Goal: Task Accomplishment & Management: Manage account settings

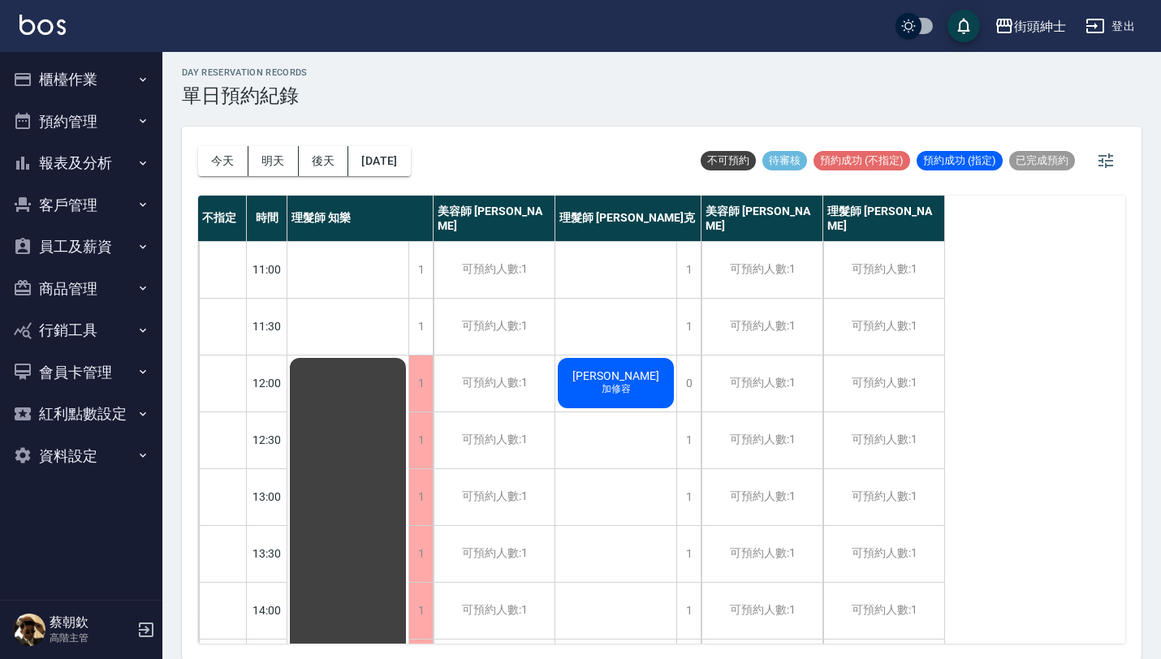
scroll to position [804, 0]
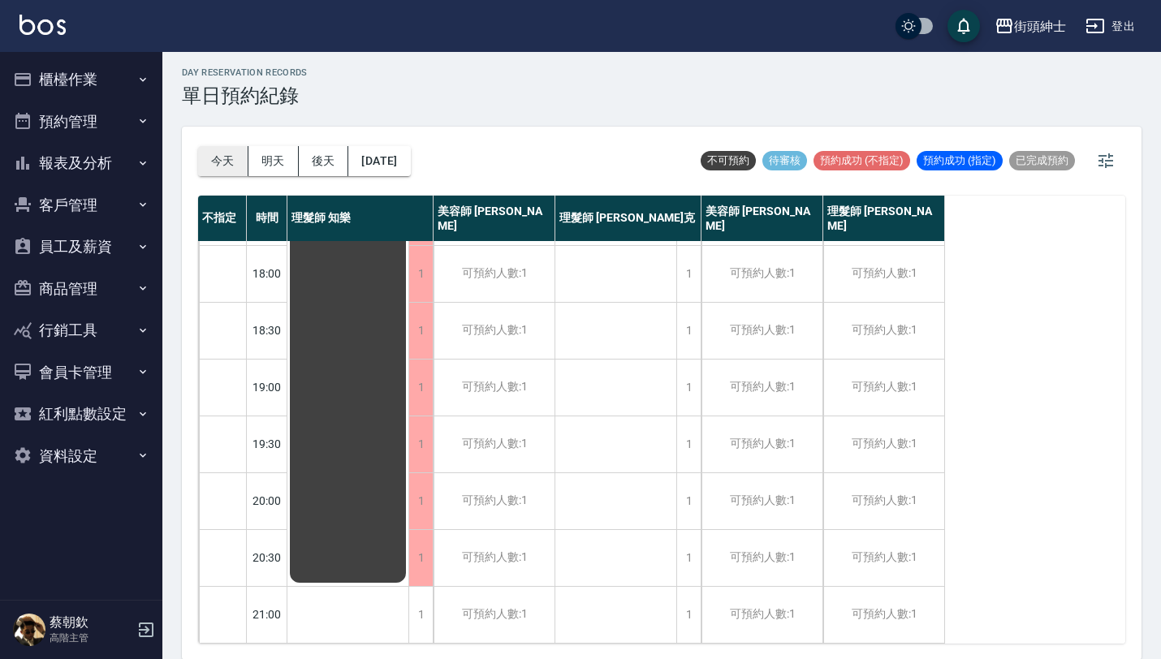
click at [226, 164] on button "今天" at bounding box center [223, 161] width 50 height 30
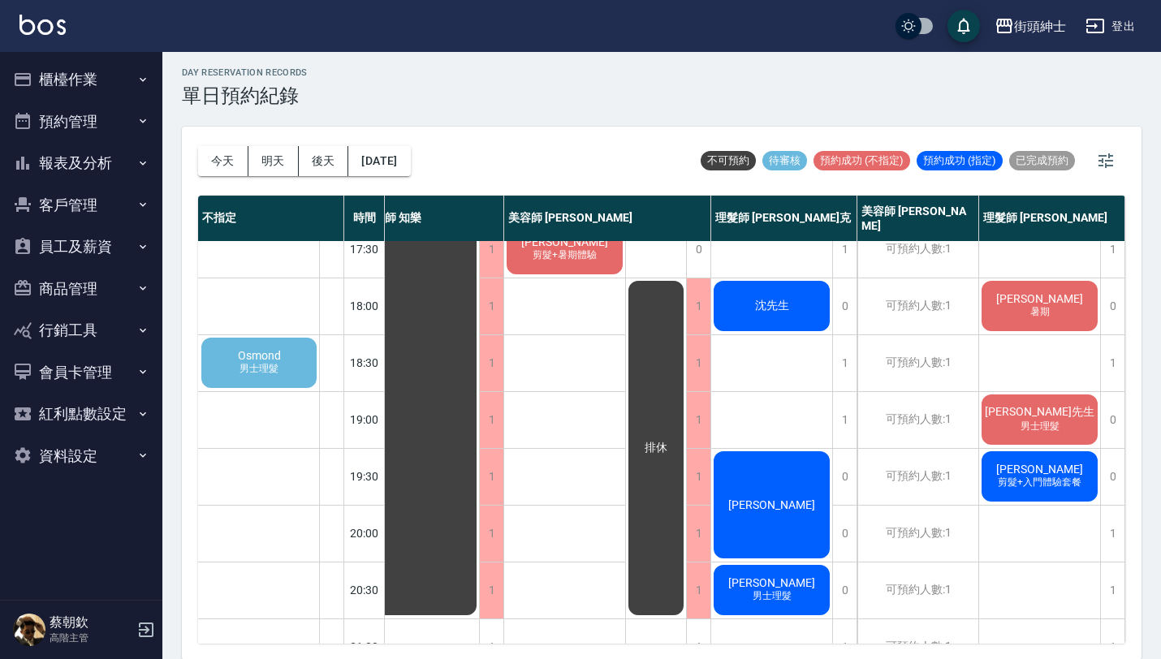
scroll to position [761, 35]
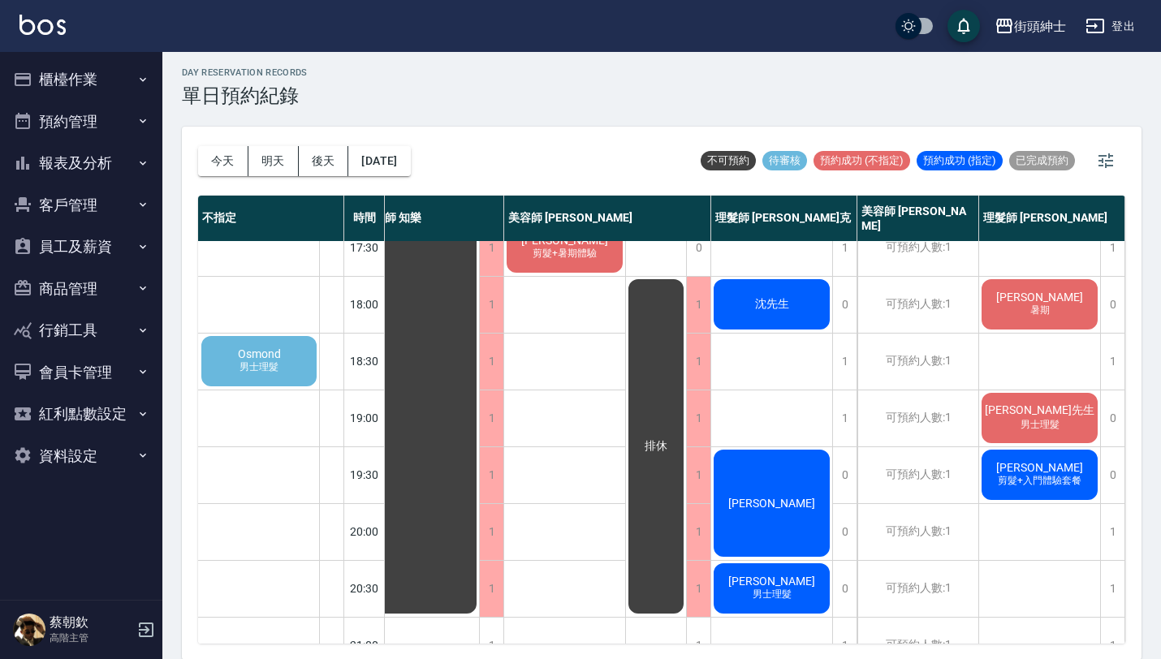
click at [1002, 474] on div "游宗憲 剪髮+入門體驗套餐" at bounding box center [1039, 474] width 121 height 55
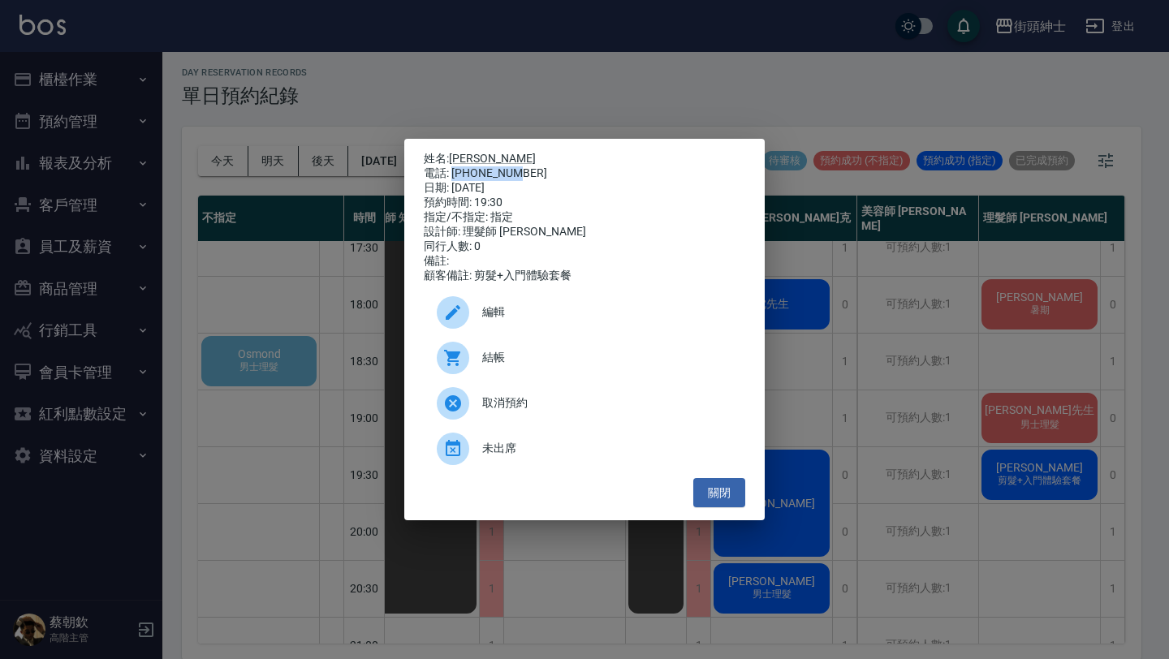
drag, startPoint x: 455, startPoint y: 169, endPoint x: 532, endPoint y: 174, distance: 77.3
click at [532, 174] on div "電話: [PHONE_NUMBER]" at bounding box center [584, 173] width 321 height 15
copy div "0978156155"
click at [888, 455] on div "姓名: [PERSON_NAME] 電話: [PHONE_NUMBER] 日期: [DATE] 預約時間: 19:30 指定/不指定: 指定 設計師: 理髮師…" at bounding box center [584, 329] width 1169 height 659
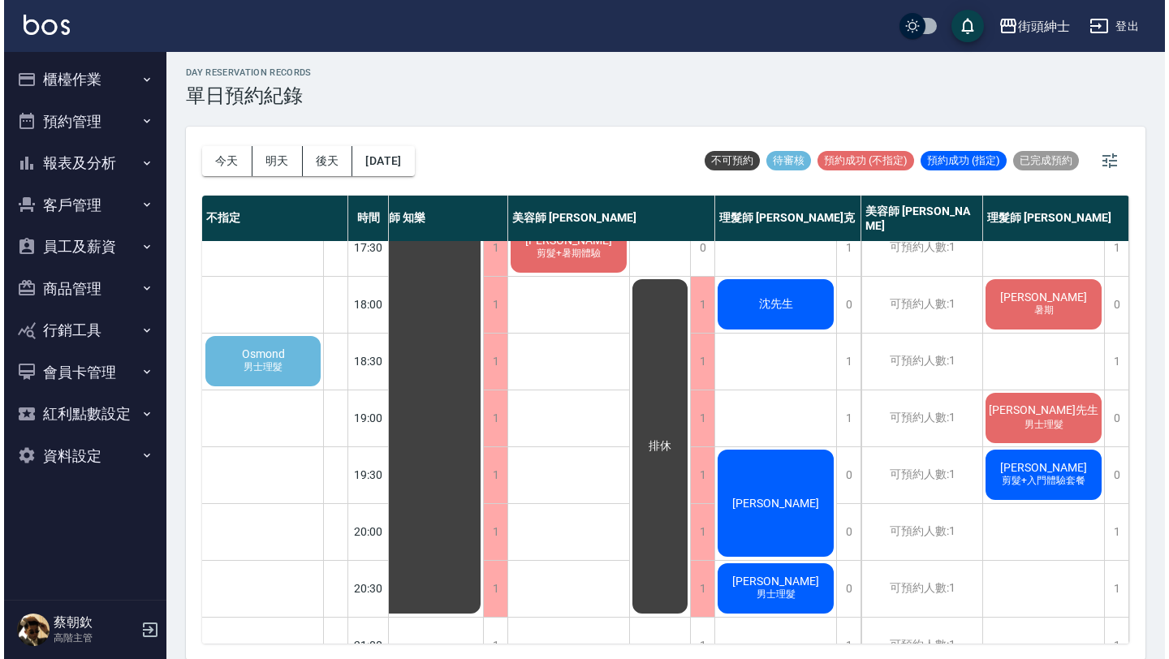
scroll to position [804, 27]
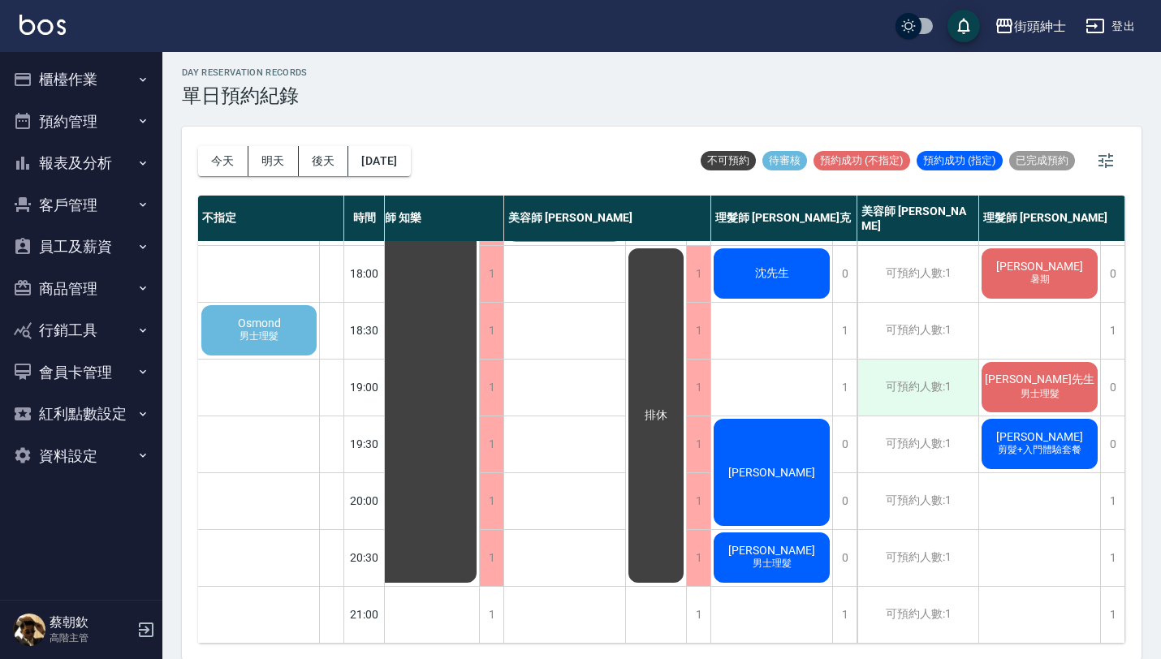
click at [946, 381] on div "可預約人數:1" at bounding box center [917, 388] width 121 height 56
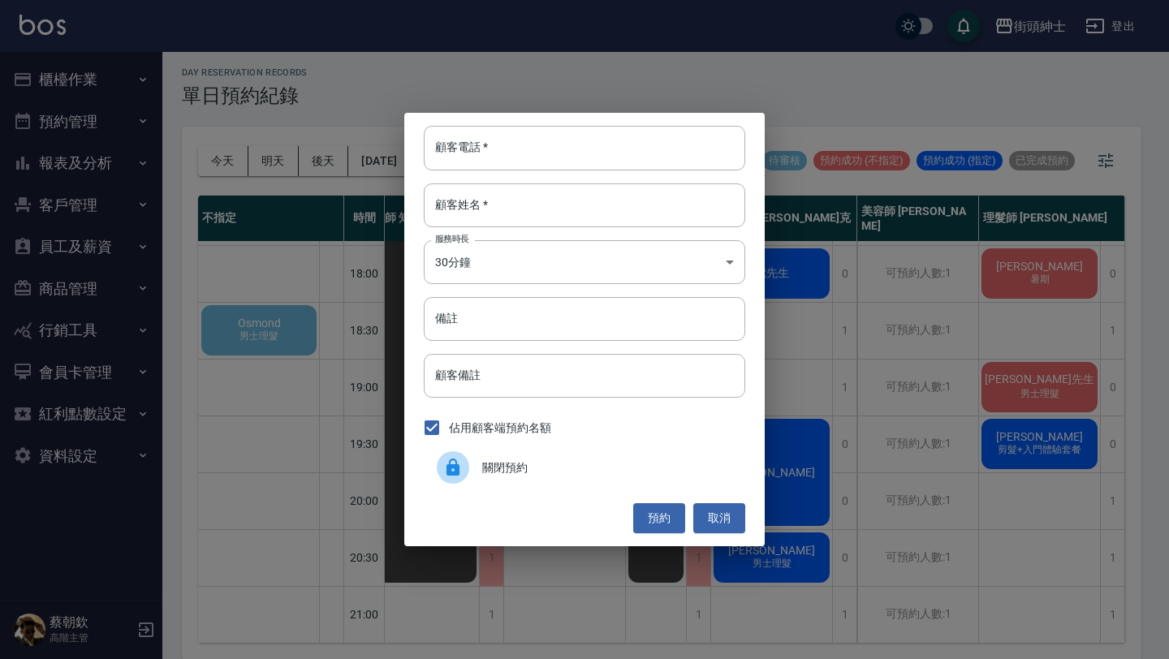
click at [899, 426] on div "顧客電話   * 顧客電話   * 顧客姓名   * 顧客姓名   * 服務時長 30分鐘 1 服務時長 備註 備註 顧客備註 顧客備註 佔用顧客端預約名額 …" at bounding box center [584, 329] width 1169 height 659
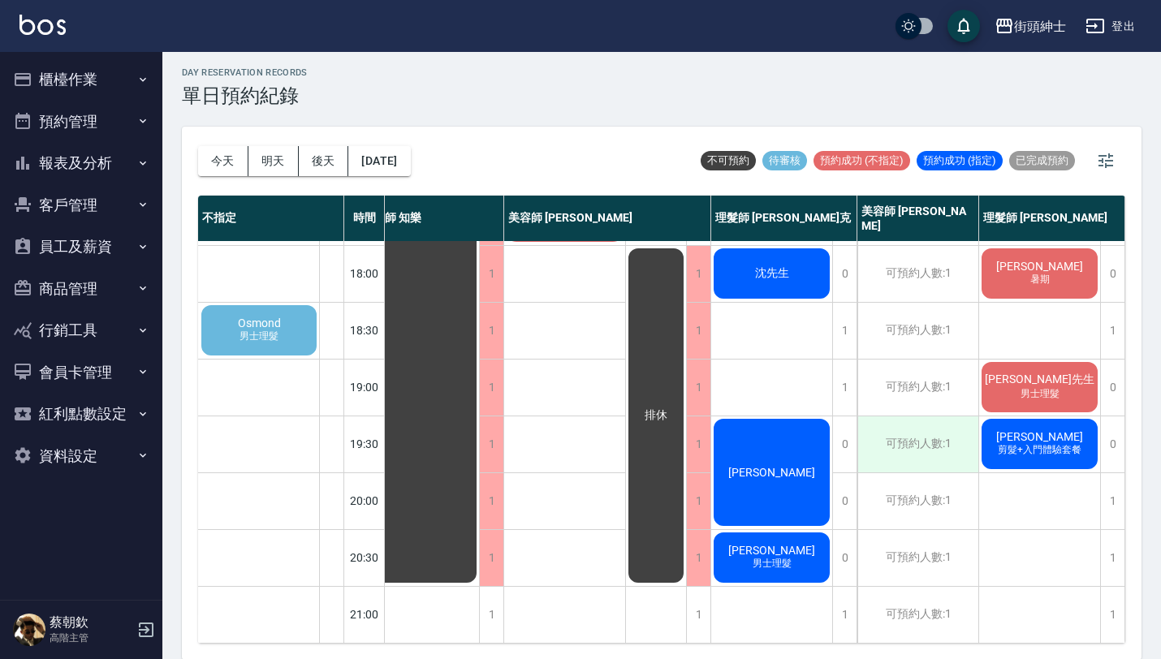
click at [967, 432] on div "可預約人數:1" at bounding box center [917, 444] width 121 height 56
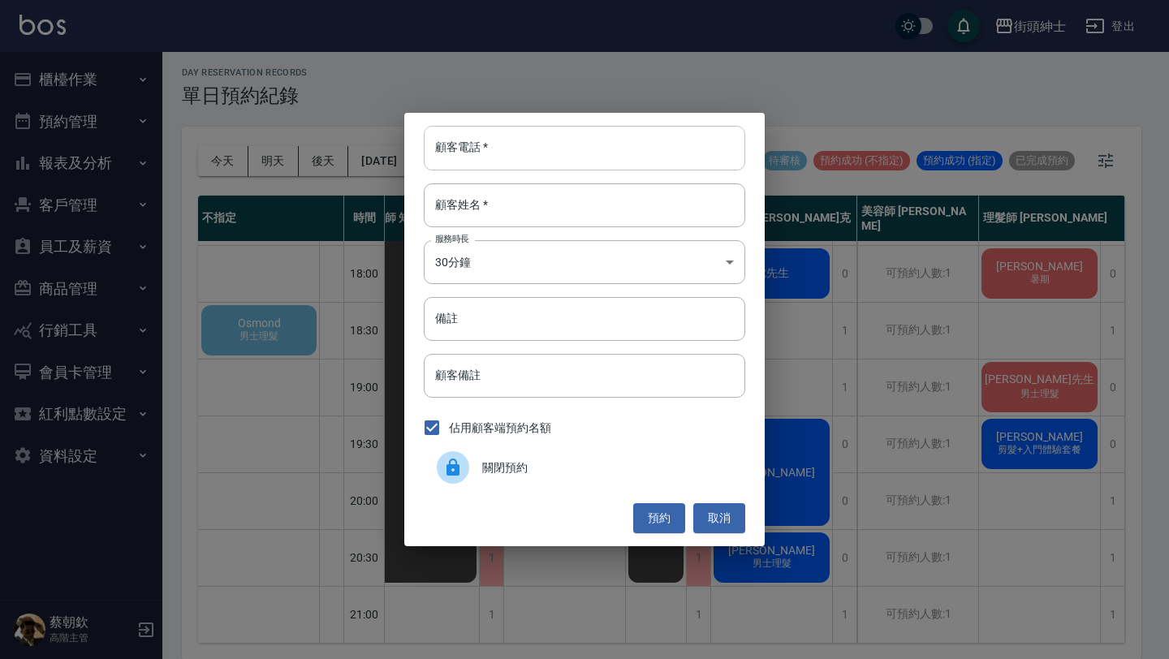
click at [566, 148] on input "顧客電話   *" at bounding box center [584, 148] width 321 height 44
paste input "0978156155"
type input "0978156155"
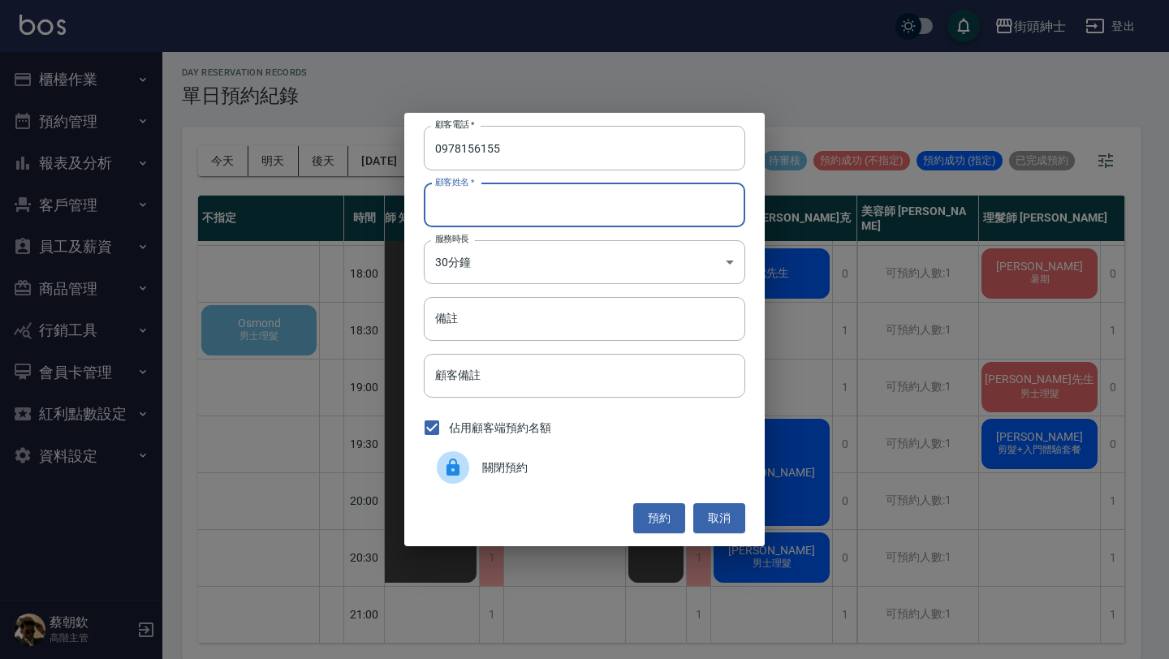
click at [550, 197] on input "顧客姓名   *" at bounding box center [584, 205] width 321 height 44
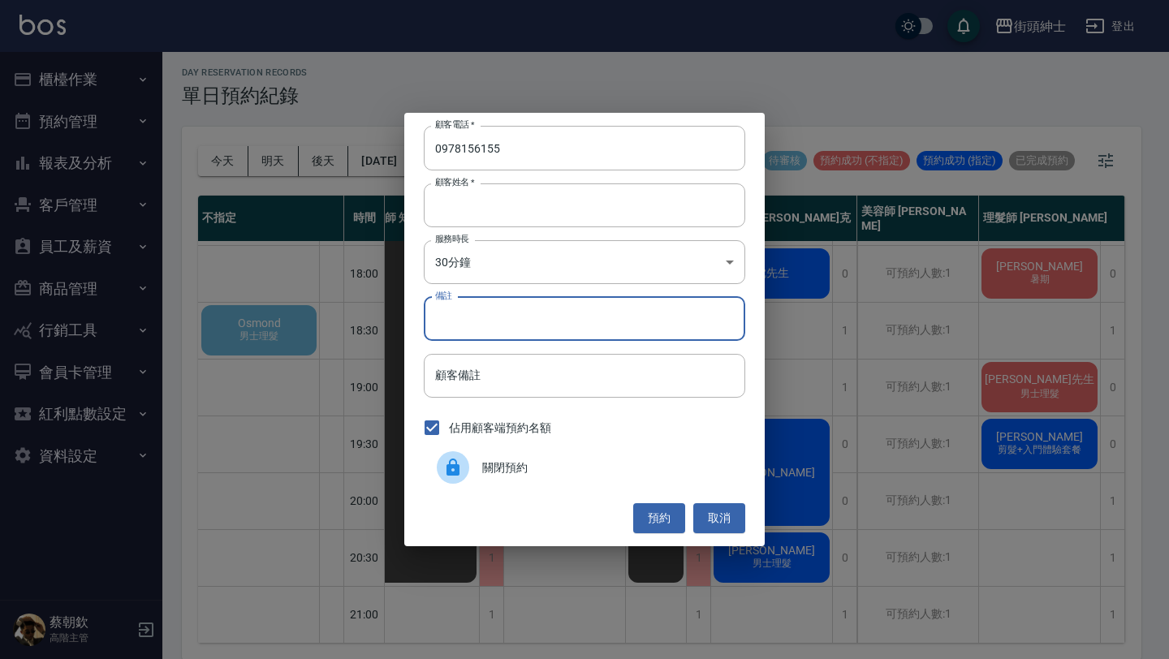
click at [541, 322] on input "備註" at bounding box center [584, 319] width 321 height 44
type input "b"
type input "入門"
click at [662, 523] on button "預約" at bounding box center [659, 518] width 52 height 30
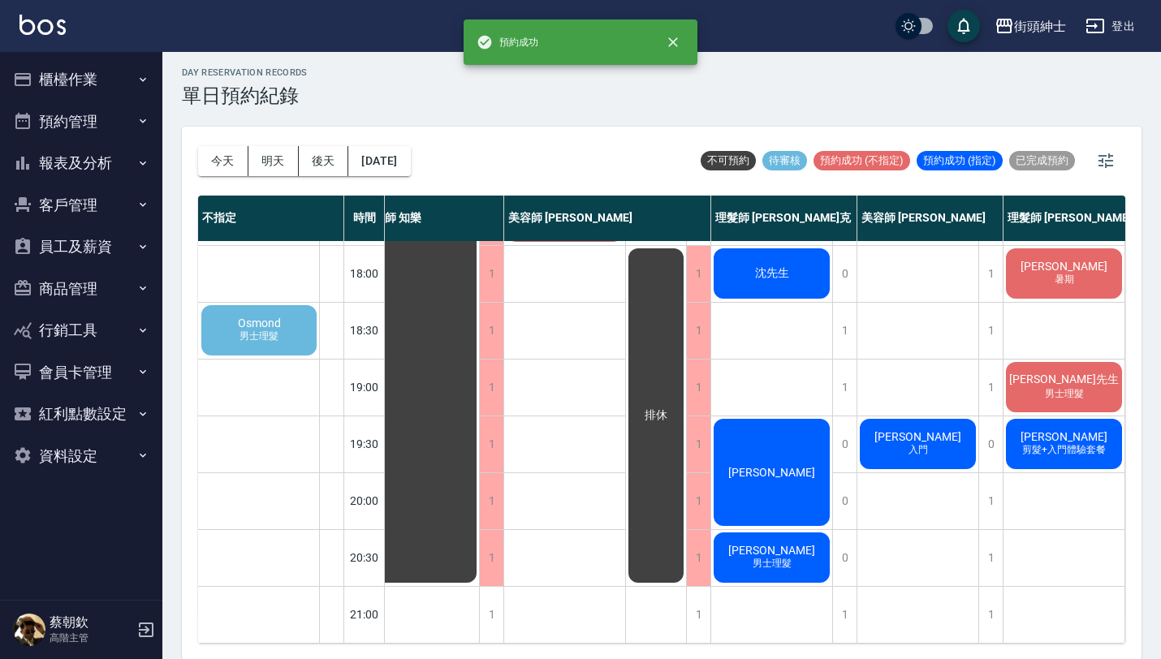
click at [1060, 430] on span "[PERSON_NAME]" at bounding box center [1063, 436] width 93 height 13
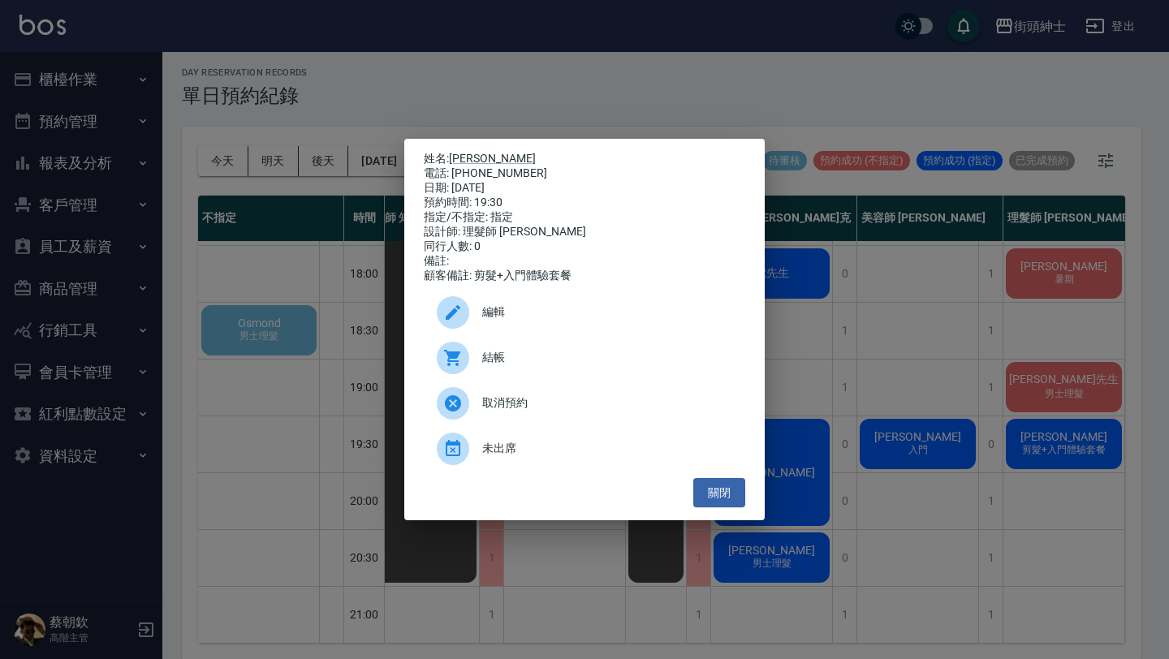
click at [518, 317] on span "編輯" at bounding box center [607, 312] width 250 height 17
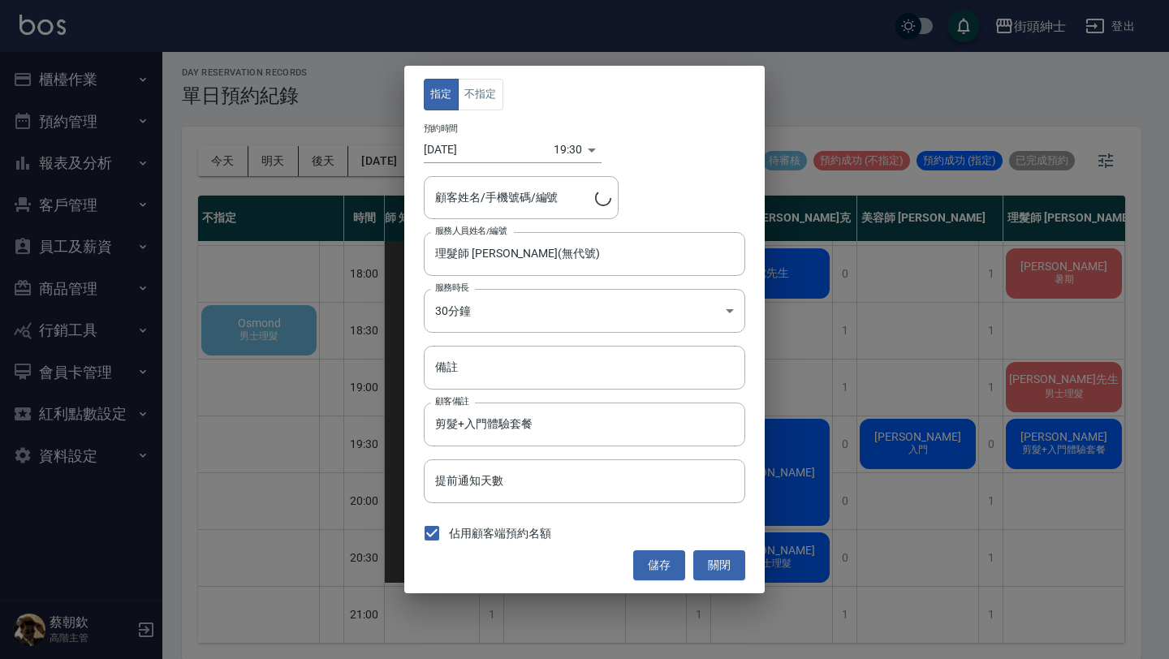
type input "[PERSON_NAME]/0978156155"
click at [559, 144] on body "街頭紳士 登出 櫃檯作業 打帳單 帳單列表 掛單列表 座位開單 營業儀表板 現金收支登錄 高階收支登錄 材料自購登錄 每日結帳 排班表 現場電腦打卡 掃碼打卡…" at bounding box center [584, 328] width 1169 height 664
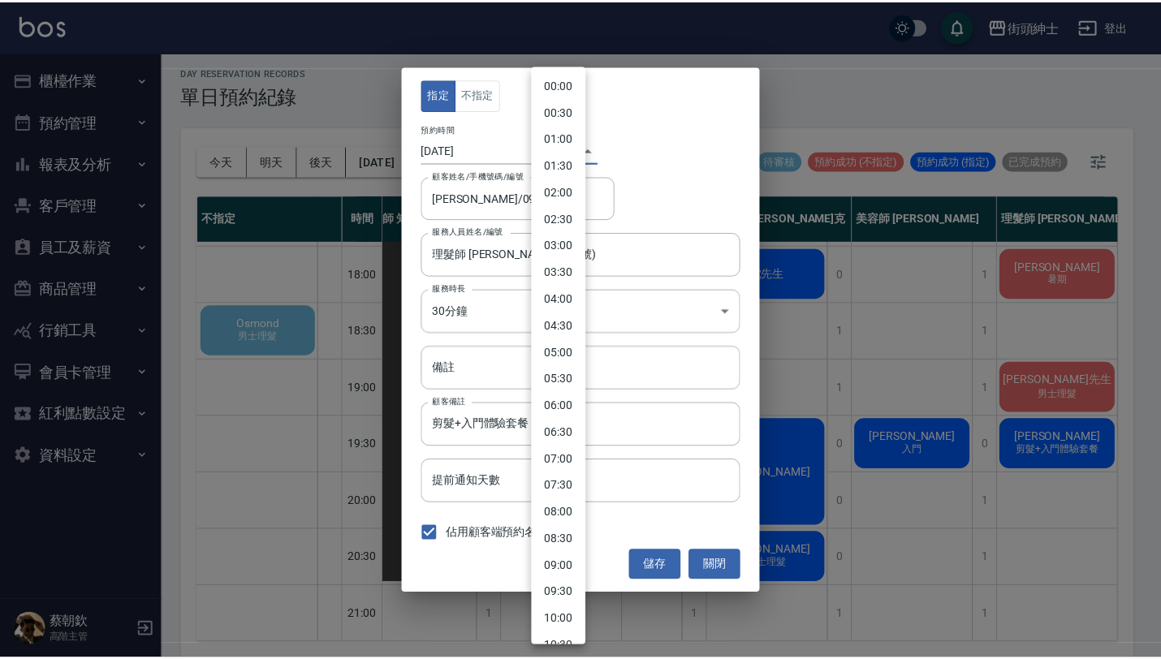
scroll to position [718, 0]
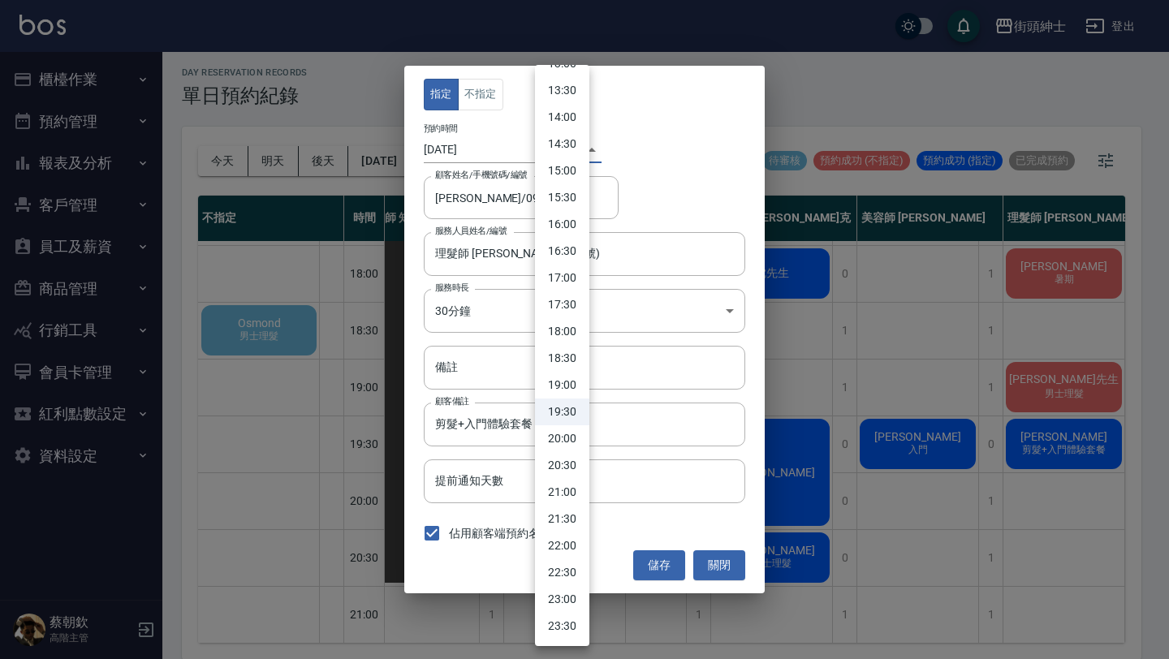
click at [566, 432] on li "20:00" at bounding box center [562, 438] width 54 height 27
type input "1758628800000"
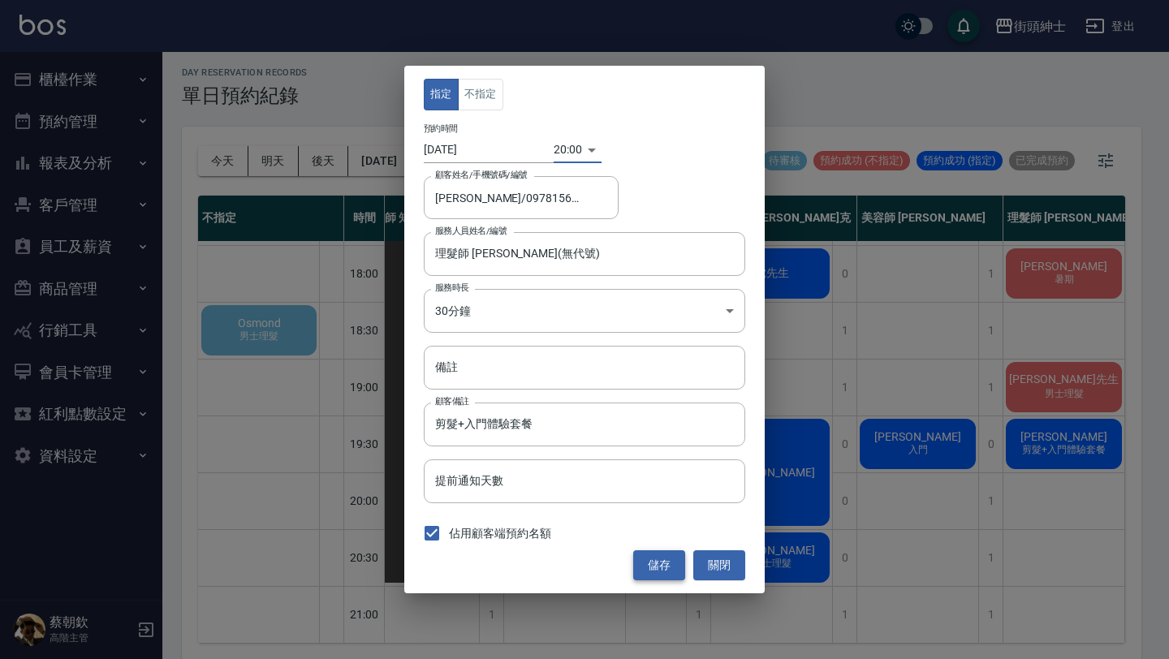
click at [659, 562] on button "儲存" at bounding box center [659, 565] width 52 height 30
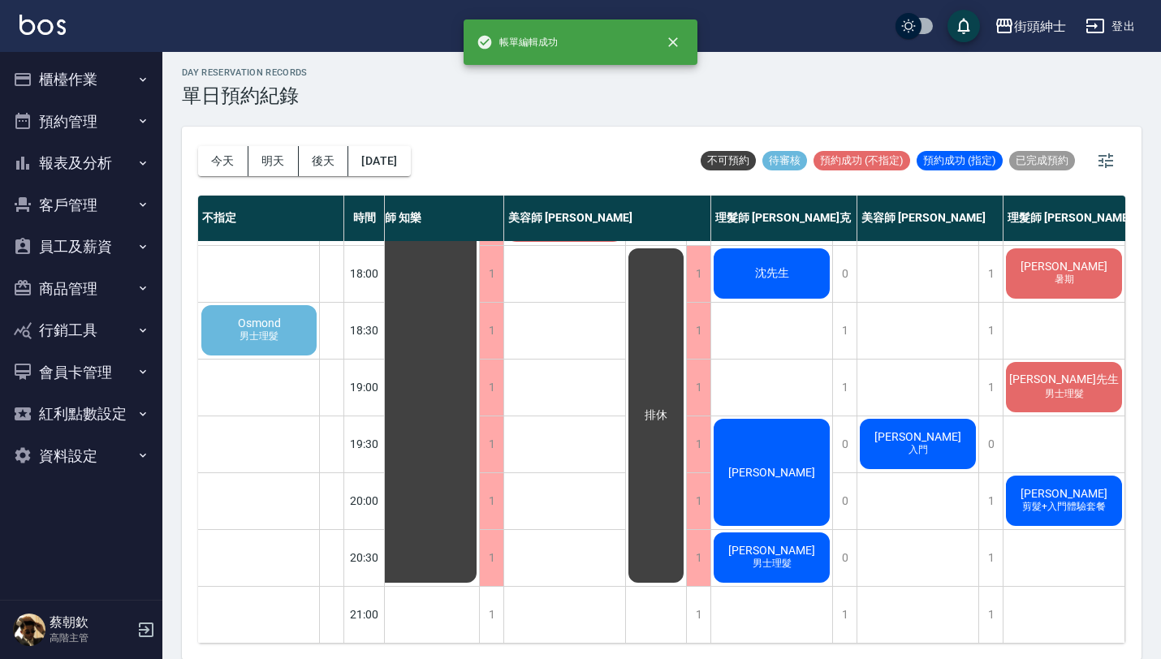
click at [292, 309] on div "Osmond 男士理髮" at bounding box center [259, 330] width 120 height 55
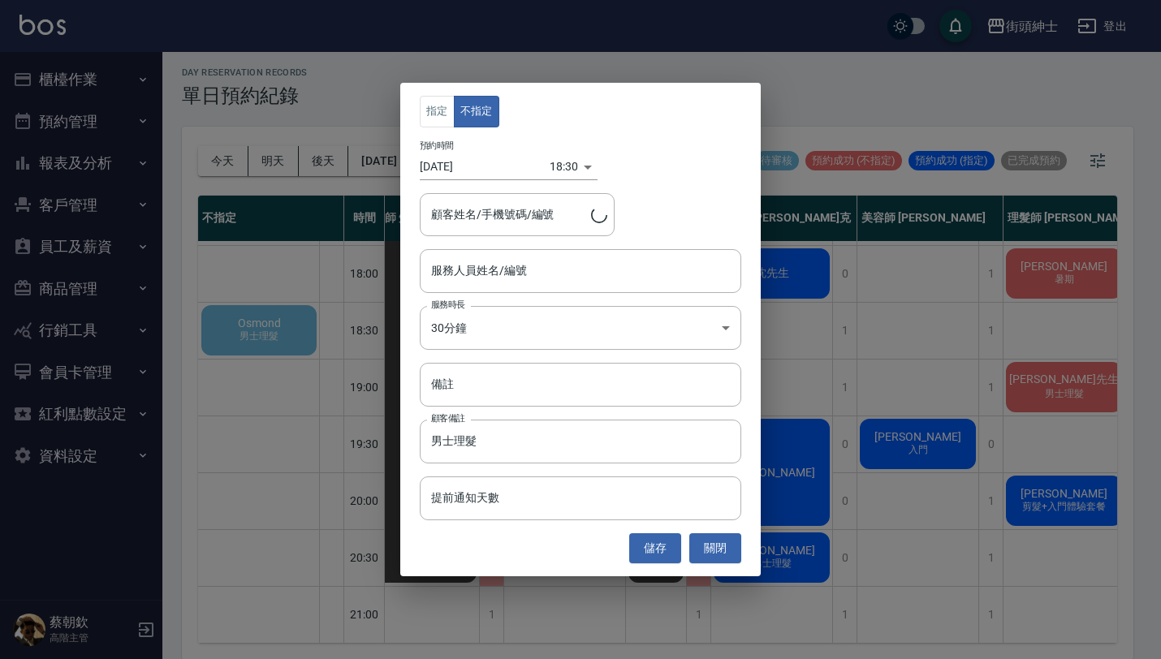
type input "Osmond/0963831022"
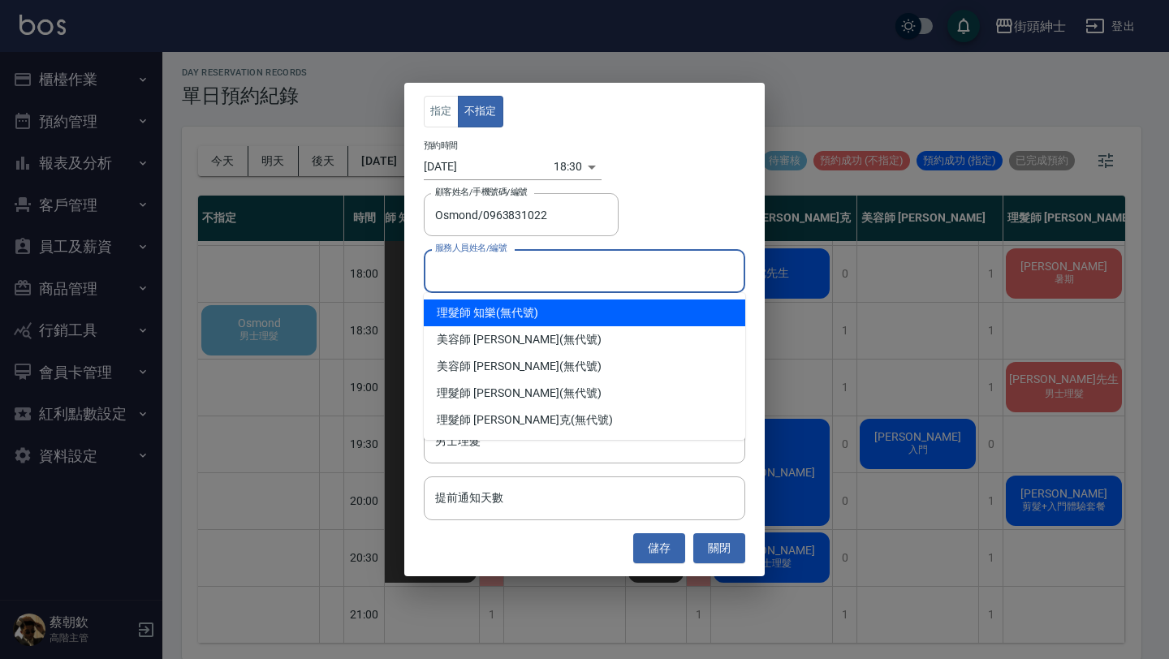
click at [548, 262] on input "服務人員姓名/編號" at bounding box center [584, 270] width 307 height 28
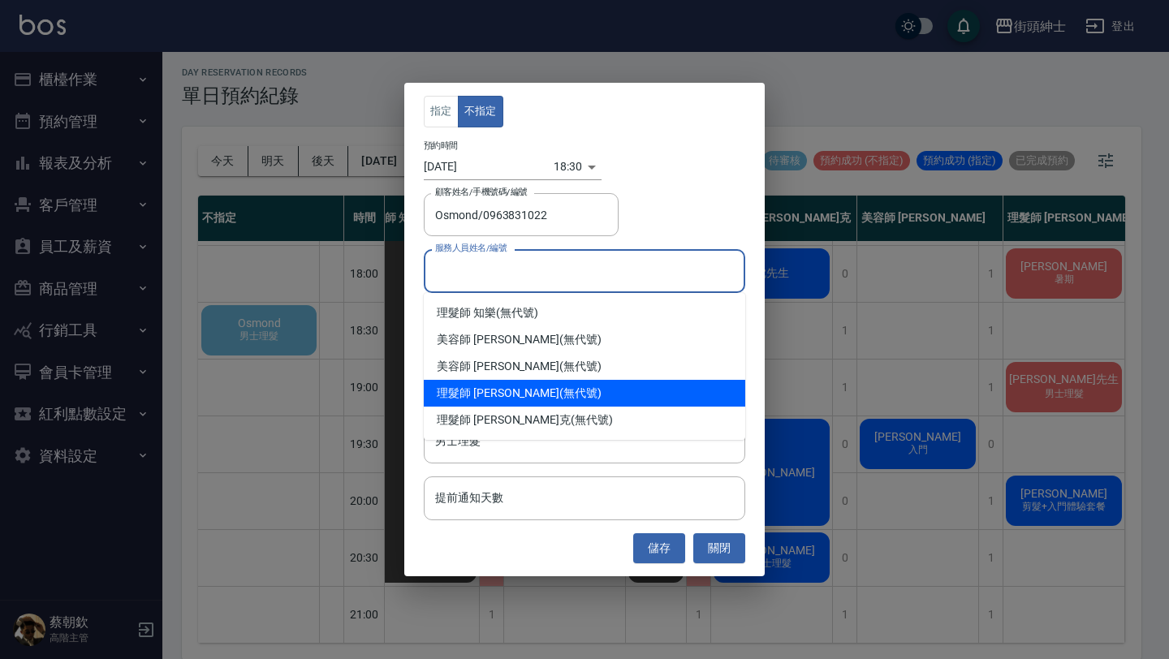
click at [554, 394] on div "理髮師 [PERSON_NAME] (無代號)" at bounding box center [584, 393] width 321 height 27
type input "理髮師 [PERSON_NAME](無代號)"
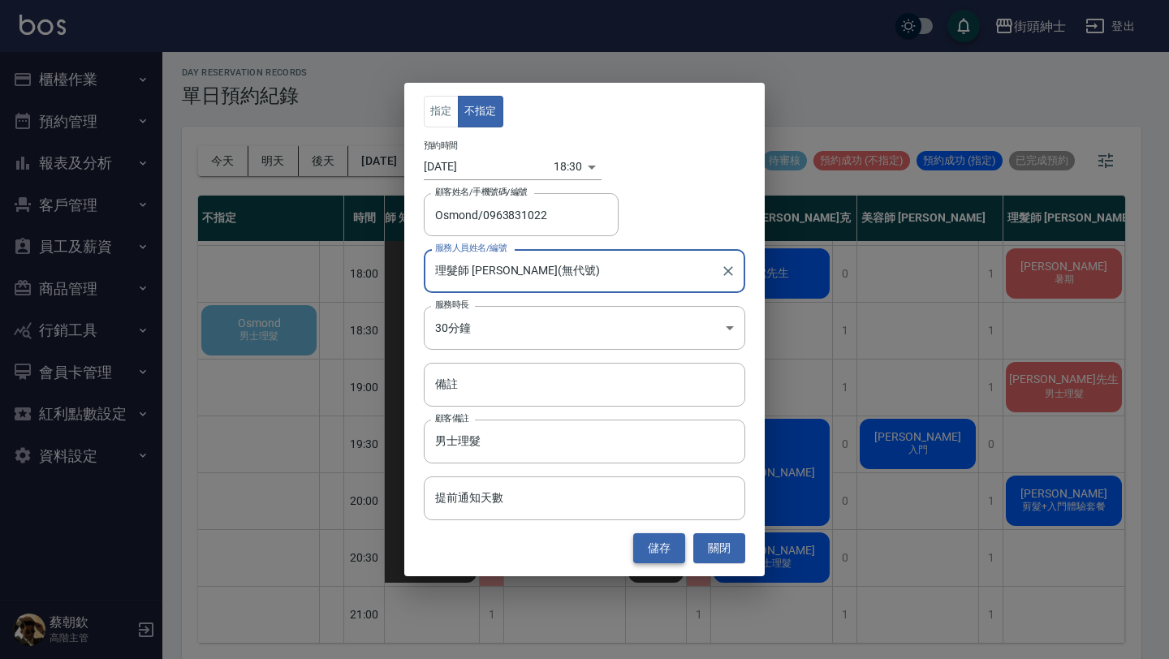
click at [657, 556] on button "儲存" at bounding box center [659, 548] width 52 height 30
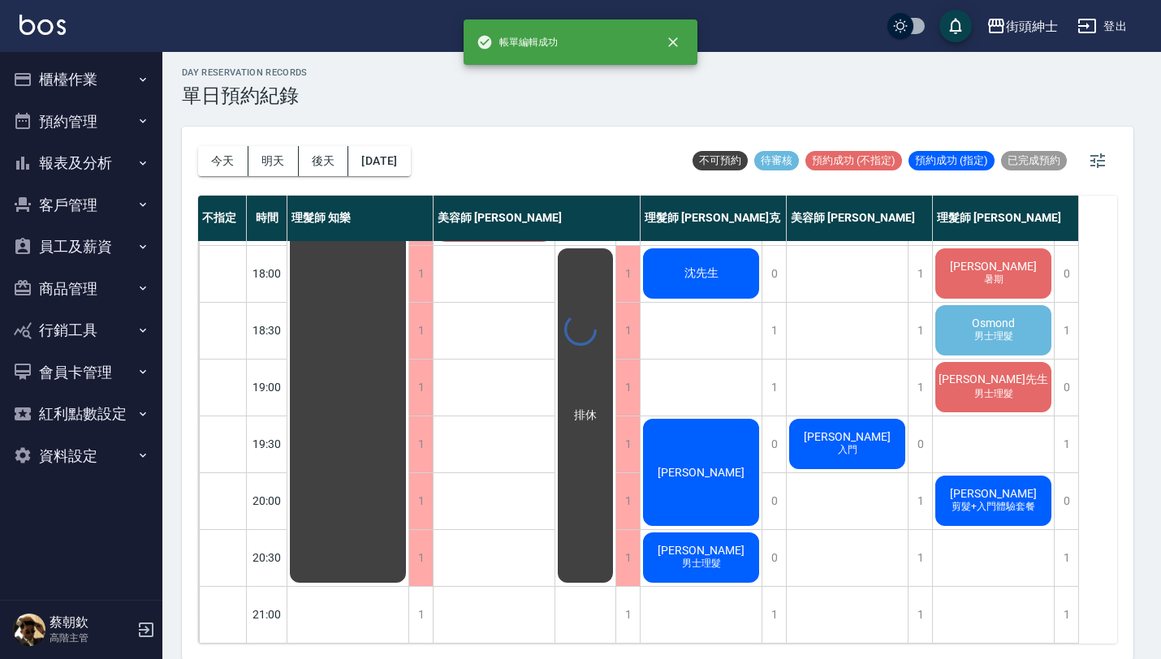
scroll to position [804, 0]
click at [980, 336] on div "Osmond 男士理髮" at bounding box center [993, 330] width 121 height 55
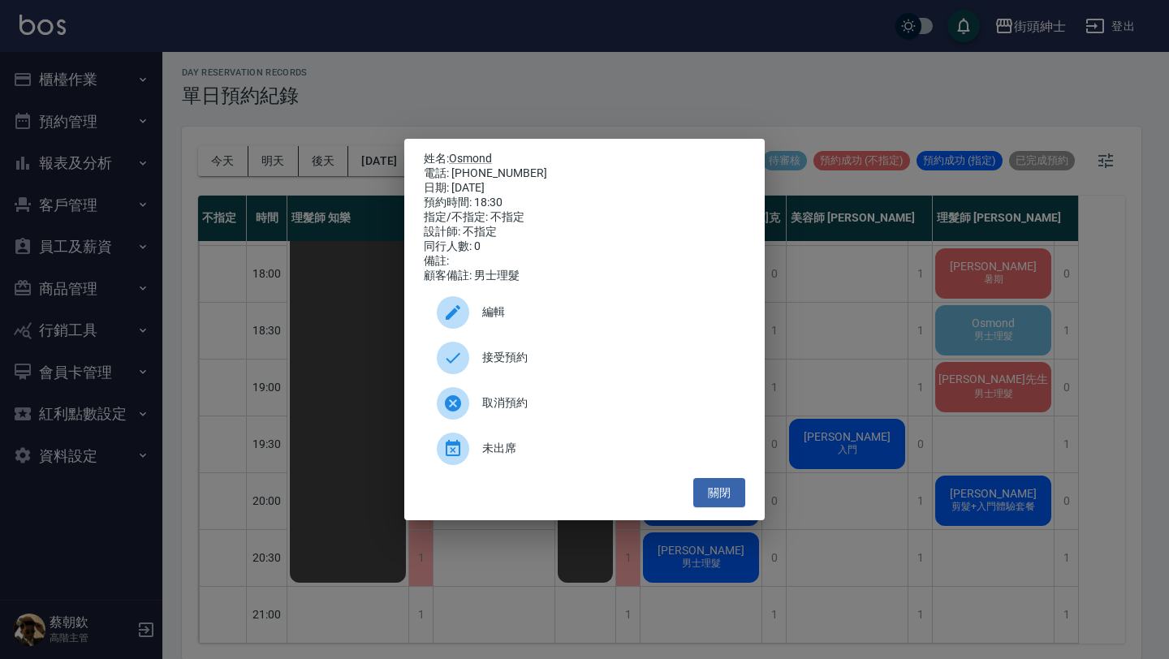
click at [562, 366] on span "接受預約" at bounding box center [607, 357] width 250 height 17
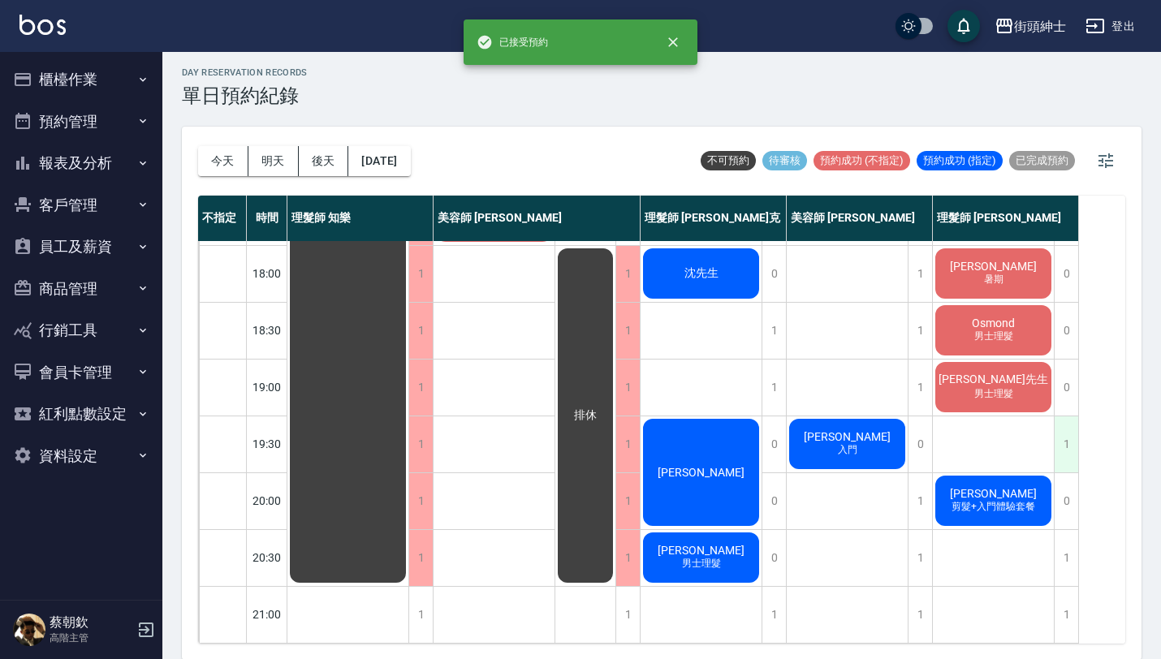
click at [1062, 425] on div "1" at bounding box center [1066, 444] width 24 height 56
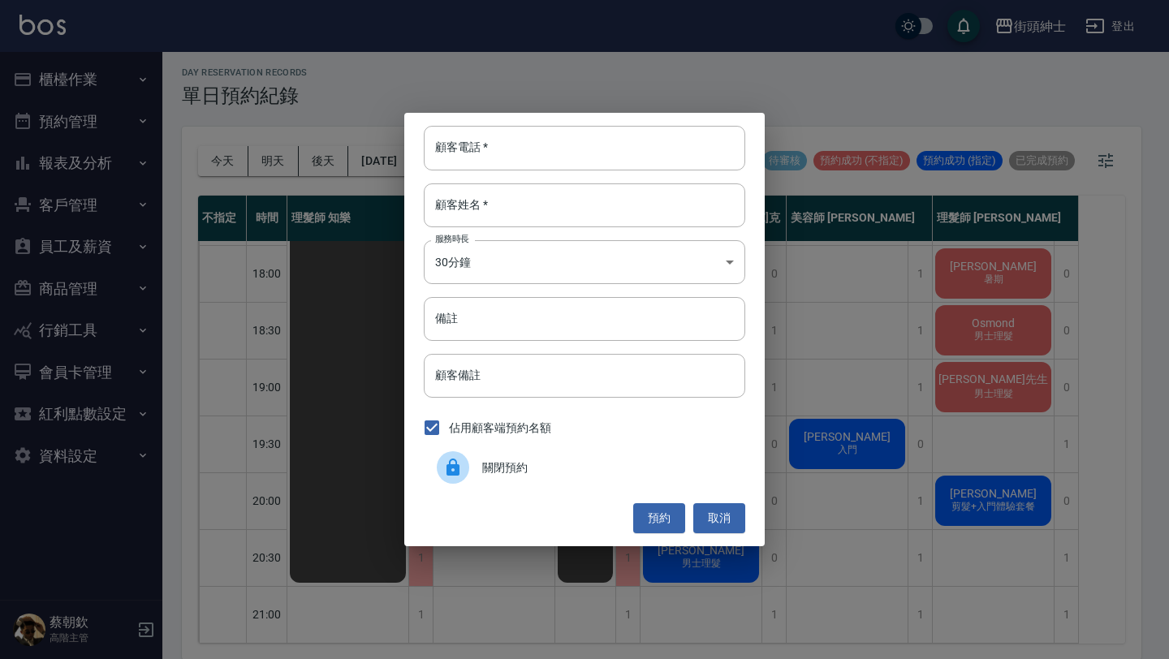
click at [591, 469] on span "關閉預約" at bounding box center [607, 467] width 250 height 17
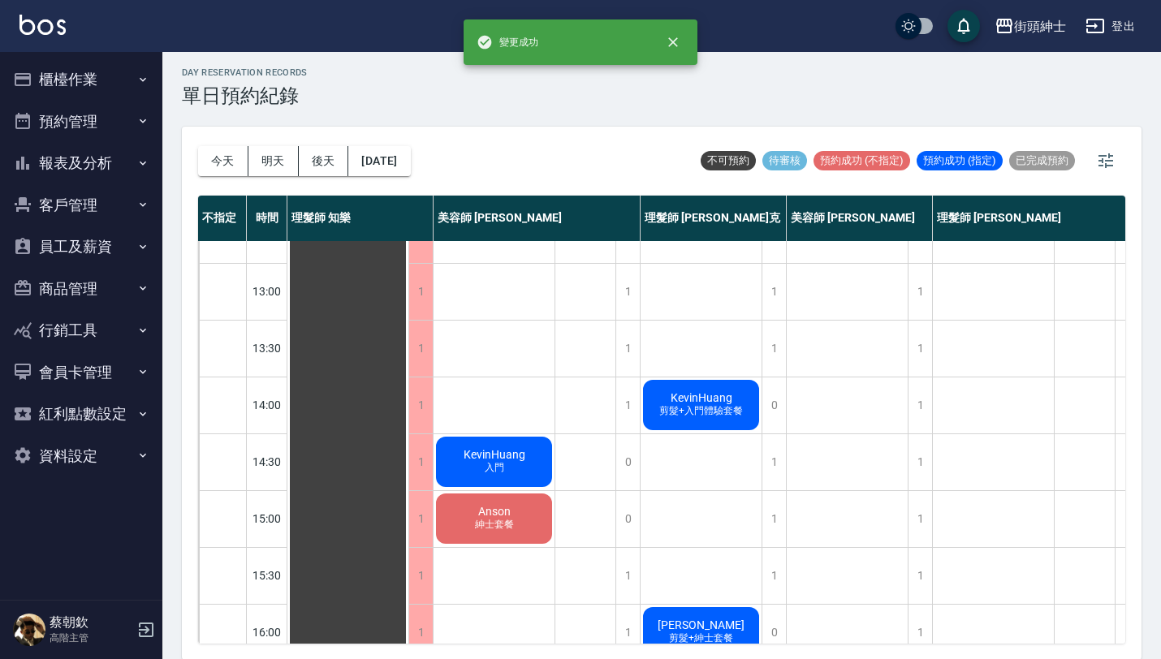
scroll to position [209, 0]
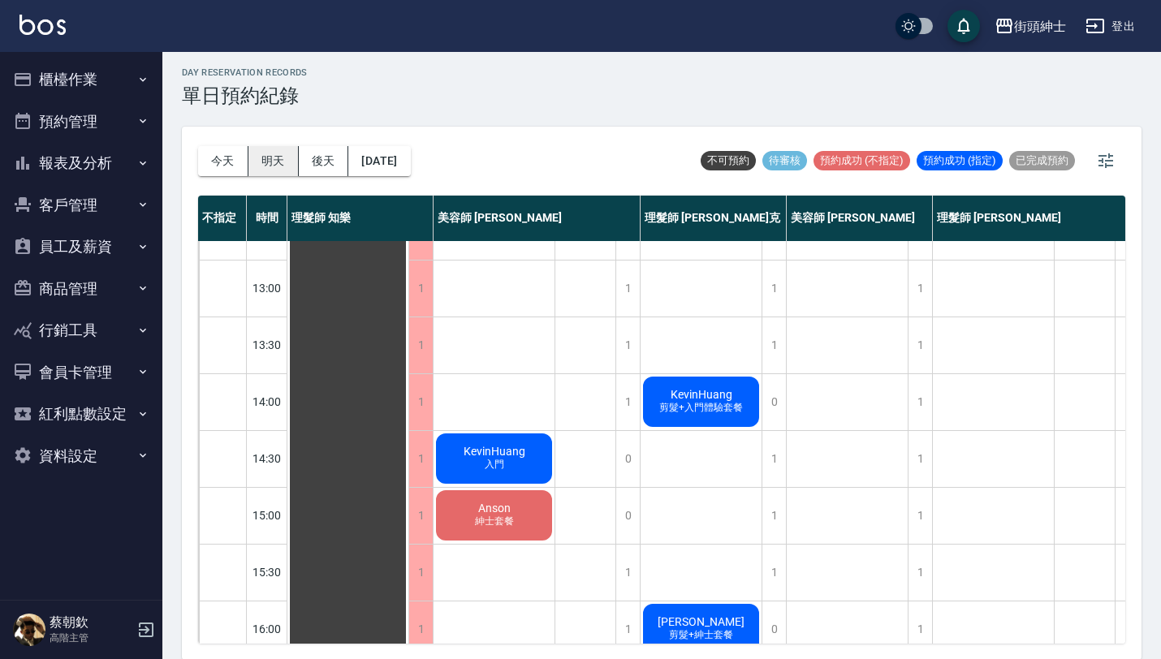
click at [273, 162] on button "明天" at bounding box center [273, 161] width 50 height 30
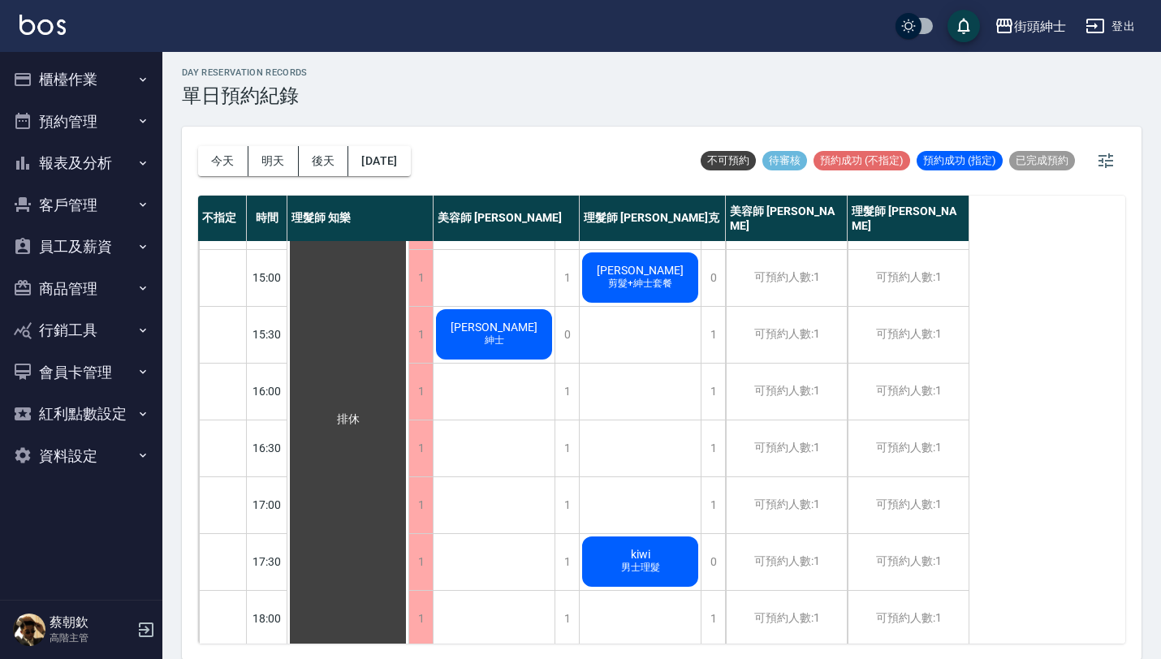
scroll to position [804, 0]
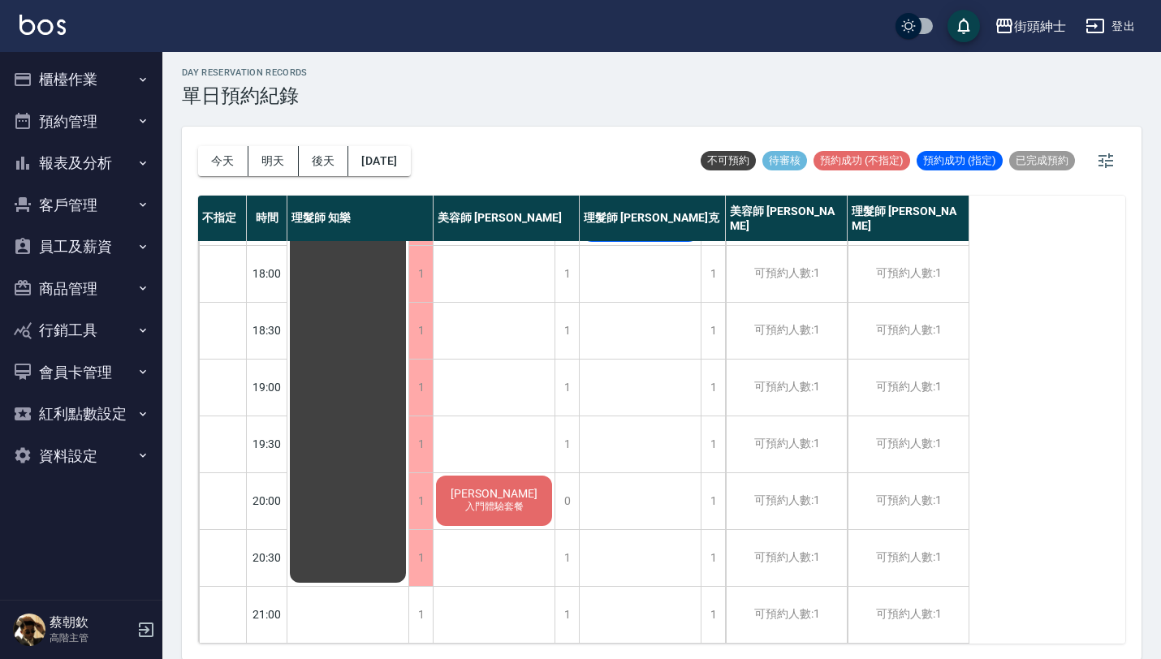
click at [330, 140] on div "[DATE] [DATE] [DATE] [DATE]" at bounding box center [304, 161] width 213 height 69
click at [328, 163] on button "後天" at bounding box center [324, 161] width 50 height 30
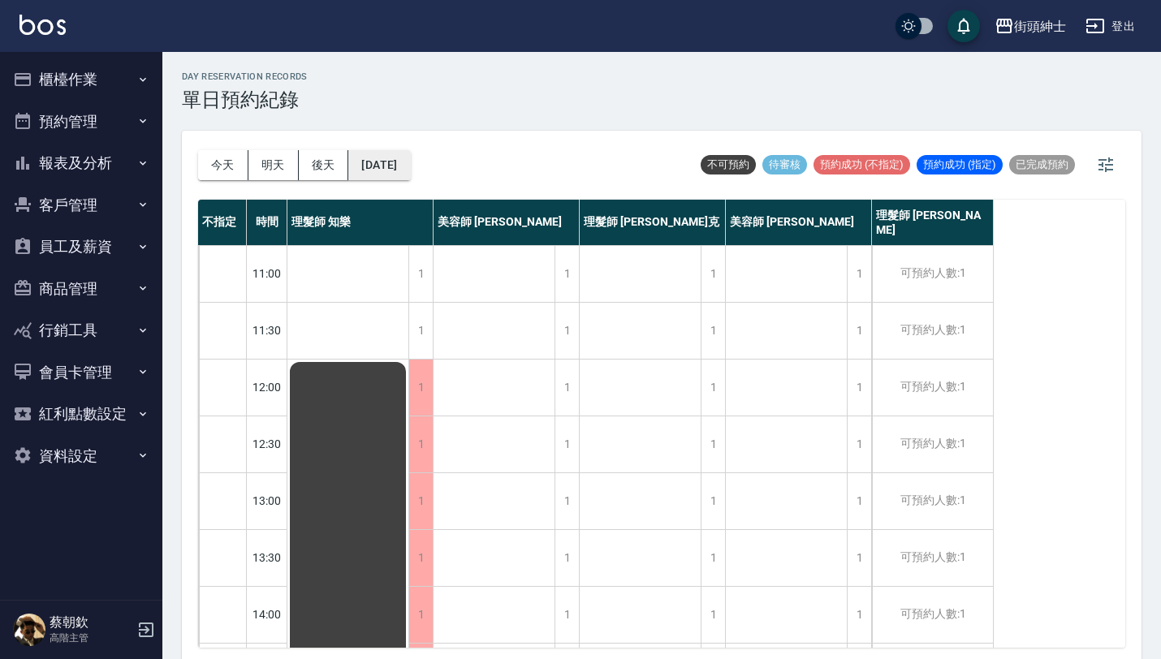
click at [409, 157] on button "[DATE]" at bounding box center [379, 165] width 62 height 30
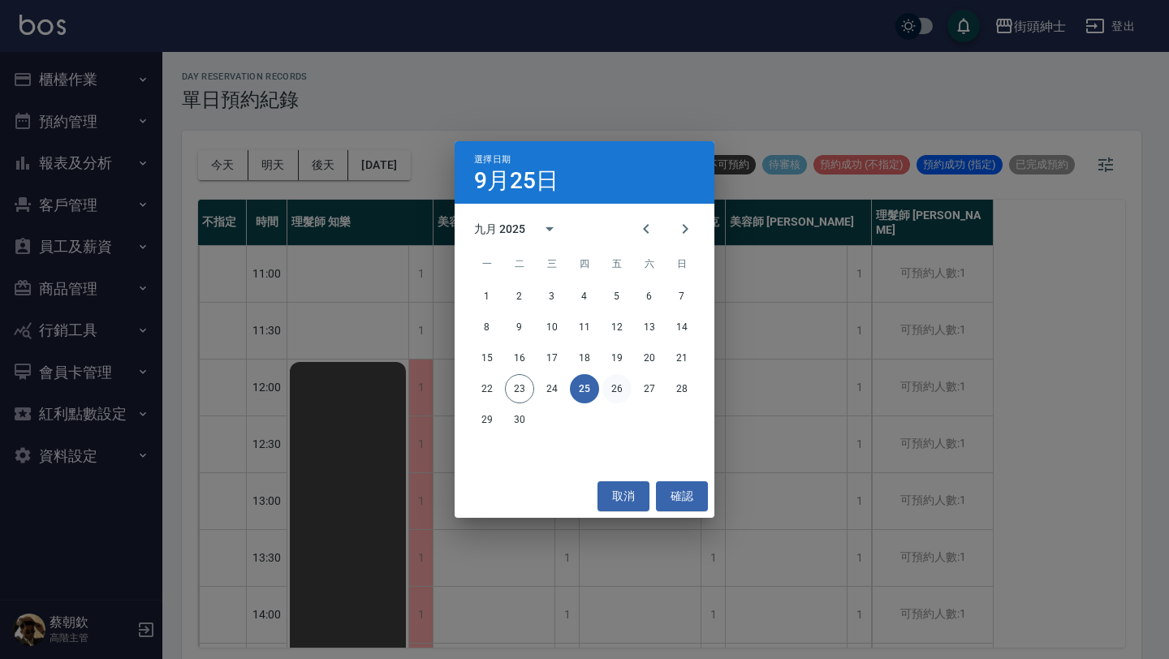
click at [620, 383] on button "26" at bounding box center [616, 388] width 29 height 29
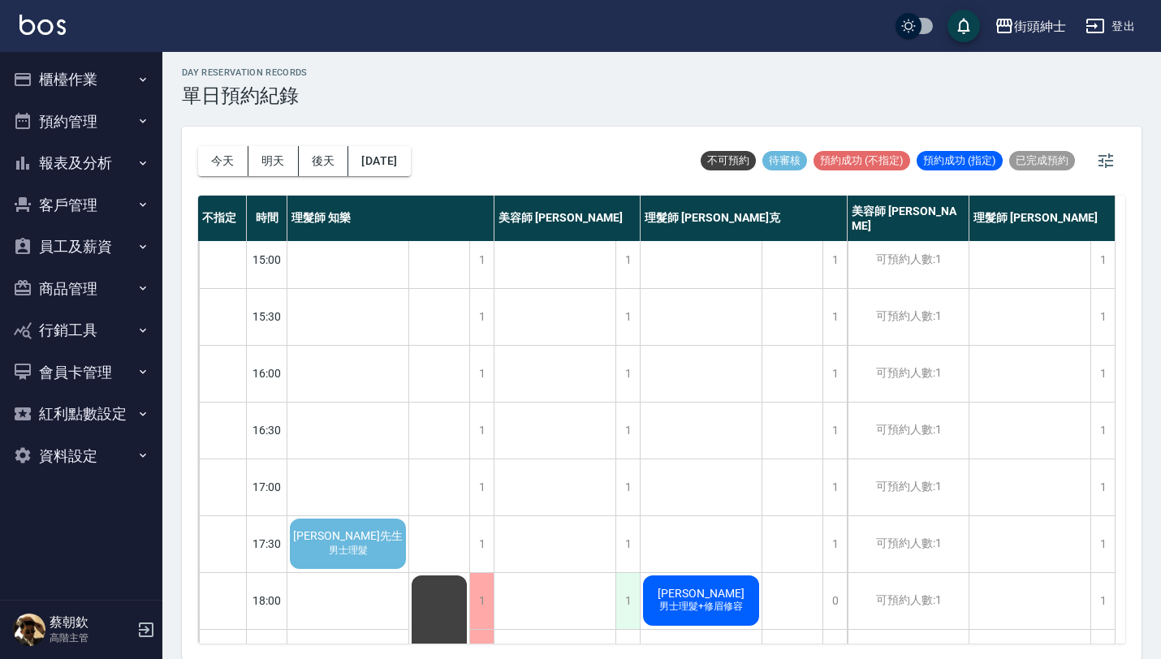
scroll to position [555, 0]
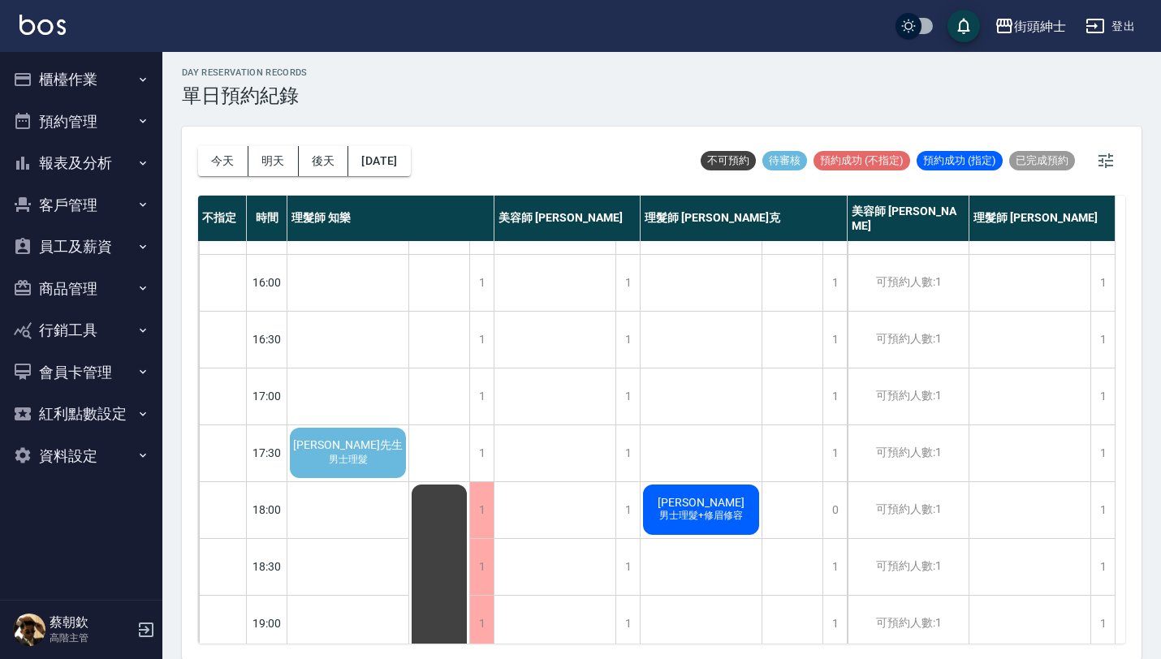
click at [381, 457] on div "[PERSON_NAME]先生 男士理髮" at bounding box center [347, 452] width 121 height 55
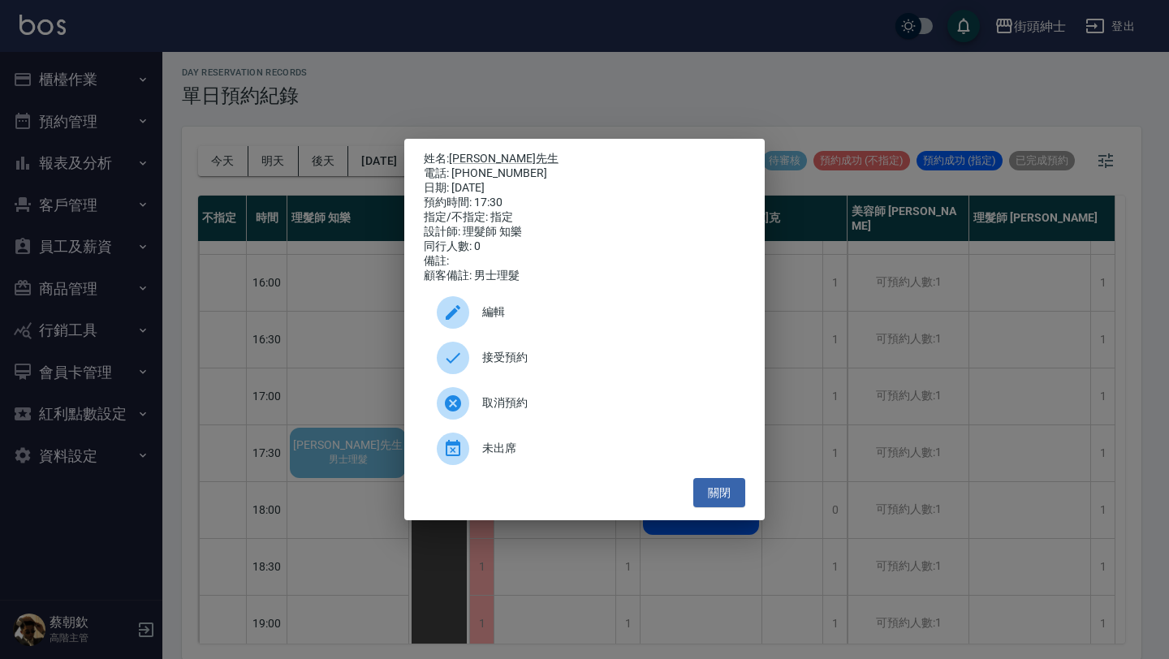
click at [550, 351] on div "接受預約" at bounding box center [584, 357] width 321 height 45
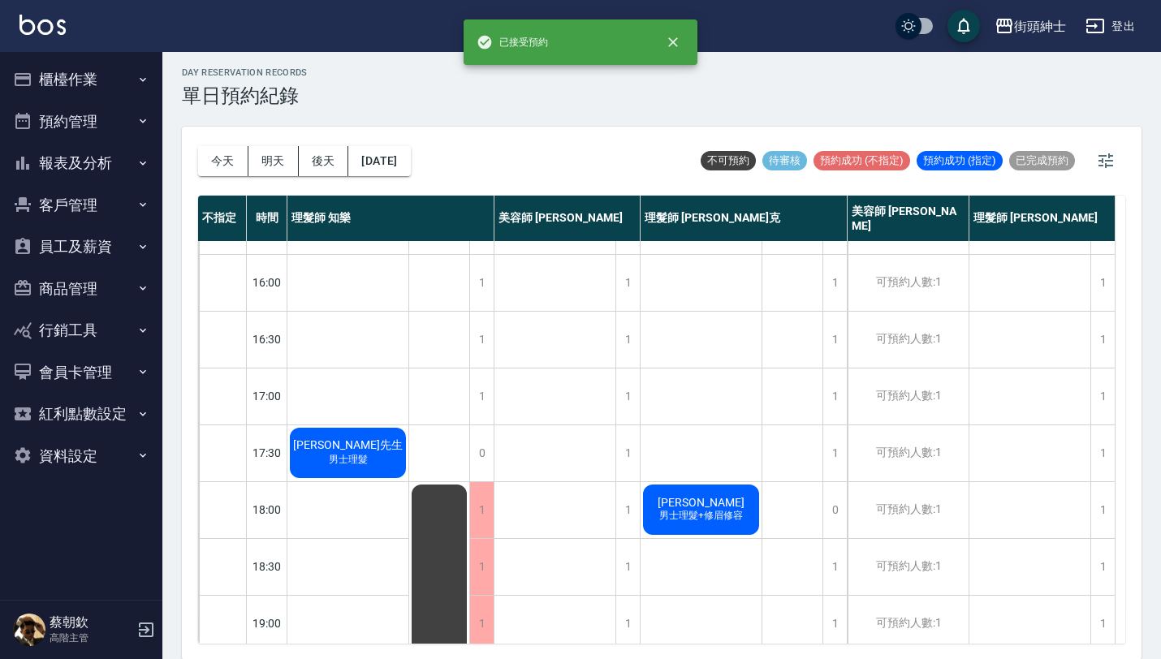
click at [439, 156] on div "[DATE] [DATE] [DATE] [DATE] 不可預約 待審核 預約成功 (不指定) 預約成功 (指定) 已完成預約" at bounding box center [661, 161] width 927 height 69
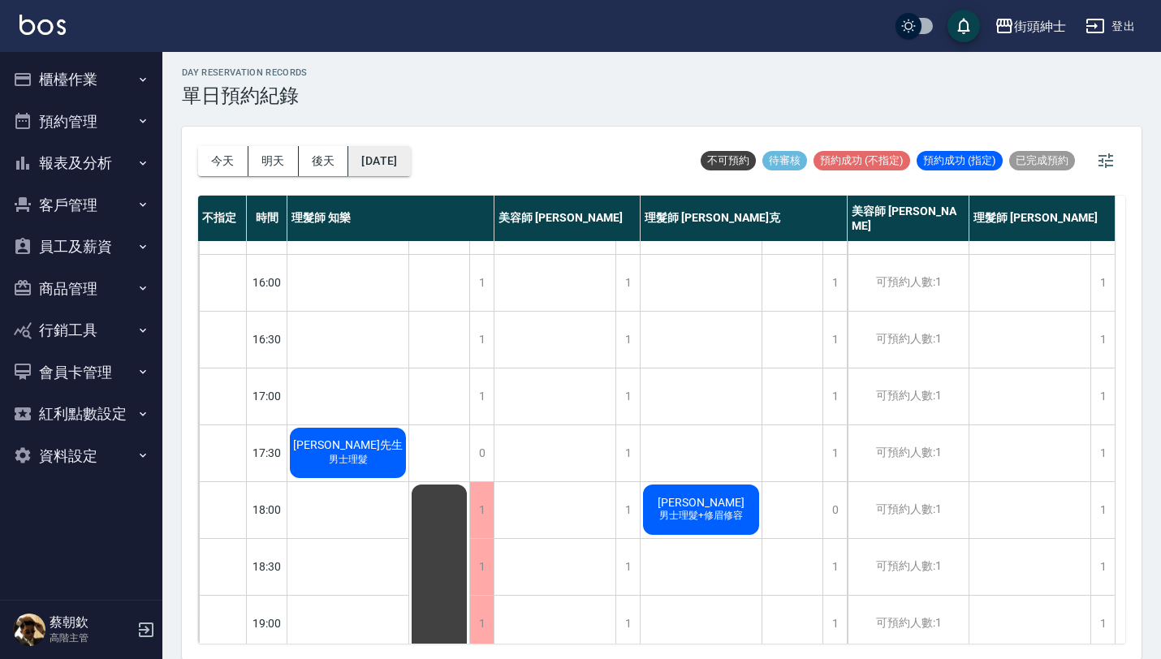
click at [410, 159] on button "[DATE]" at bounding box center [379, 161] width 62 height 30
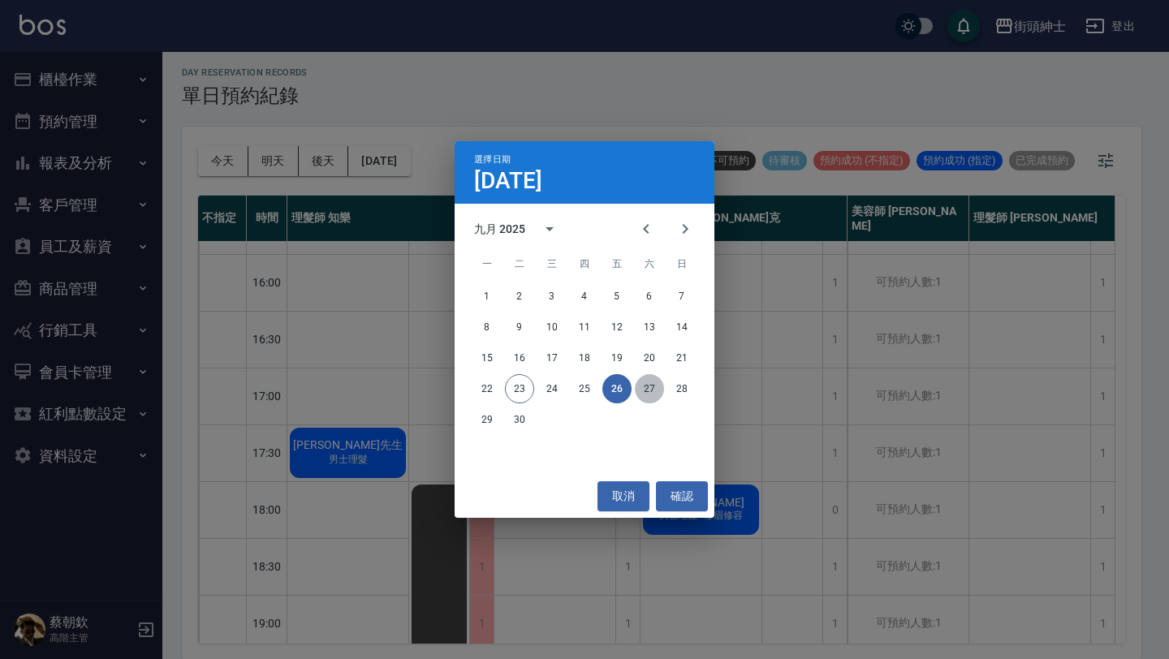
click at [653, 393] on button "27" at bounding box center [649, 388] width 29 height 29
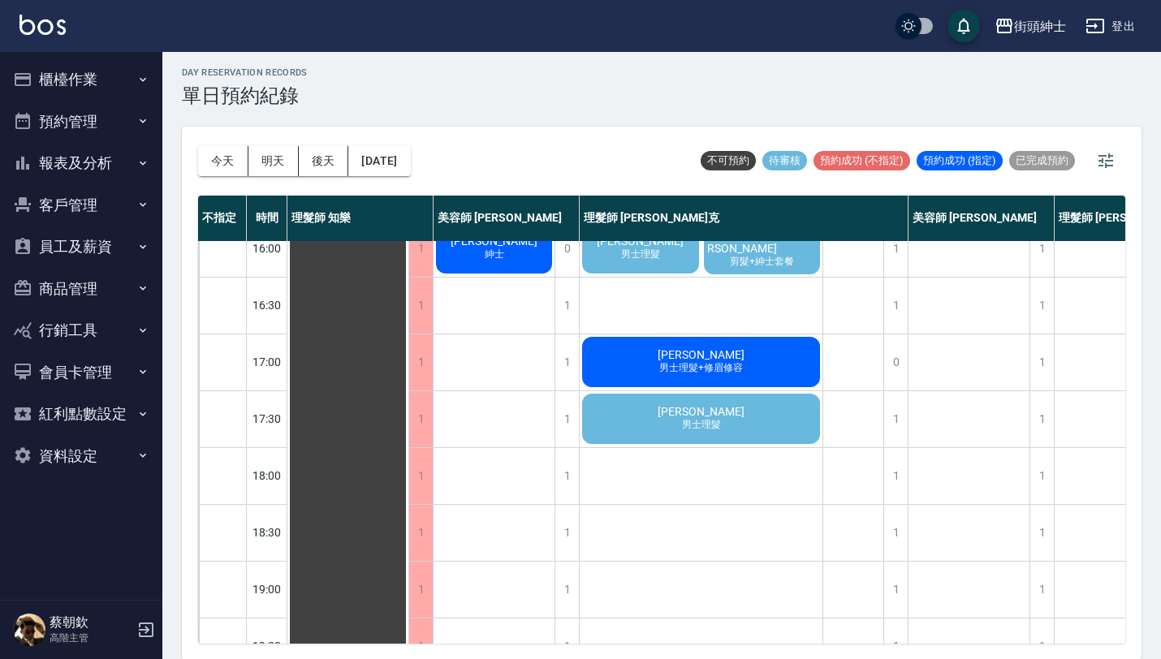
scroll to position [613, 0]
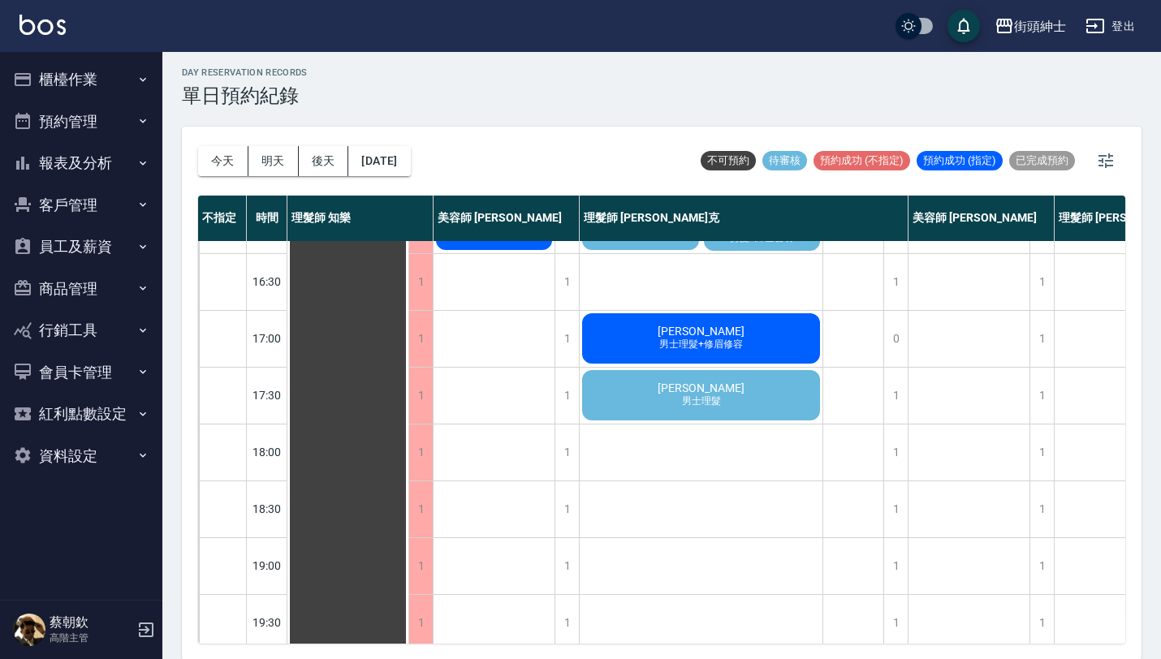
click at [765, 406] on div "[PERSON_NAME] 男士理髮" at bounding box center [701, 395] width 243 height 55
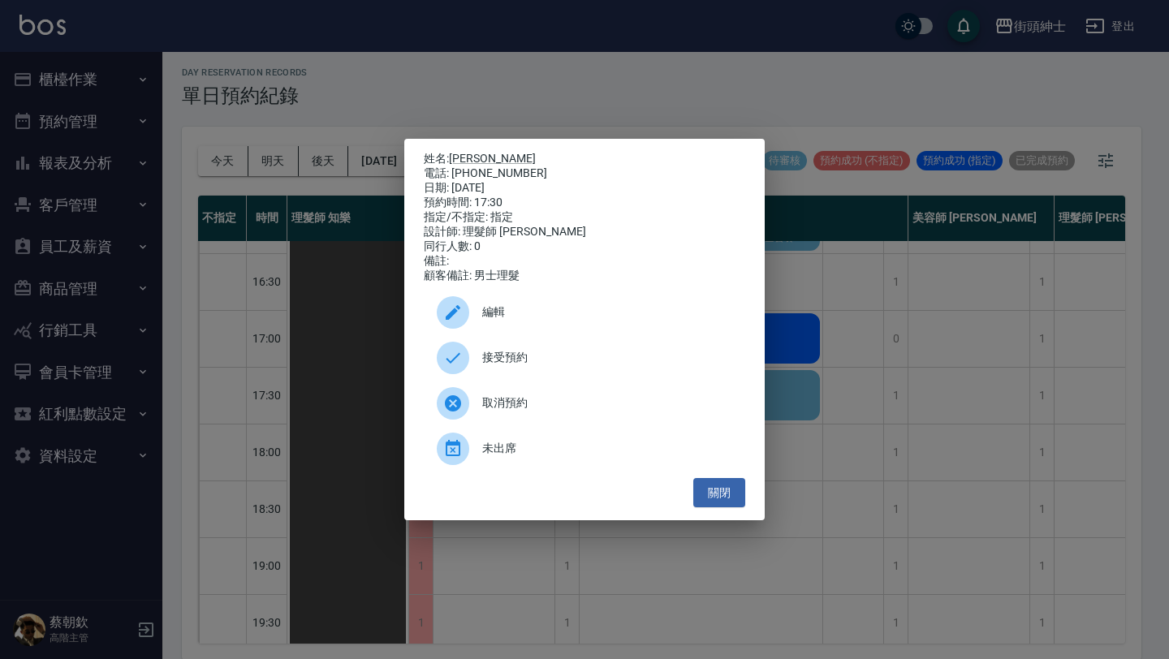
click at [558, 360] on span "接受預約" at bounding box center [607, 357] width 250 height 17
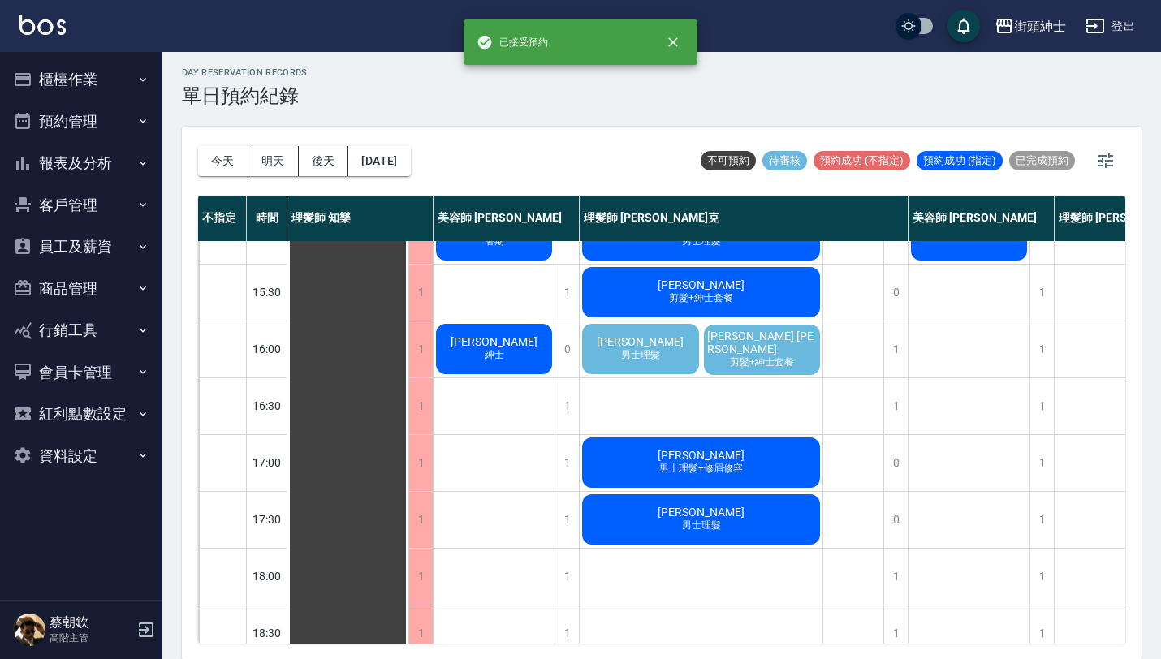
scroll to position [485, 0]
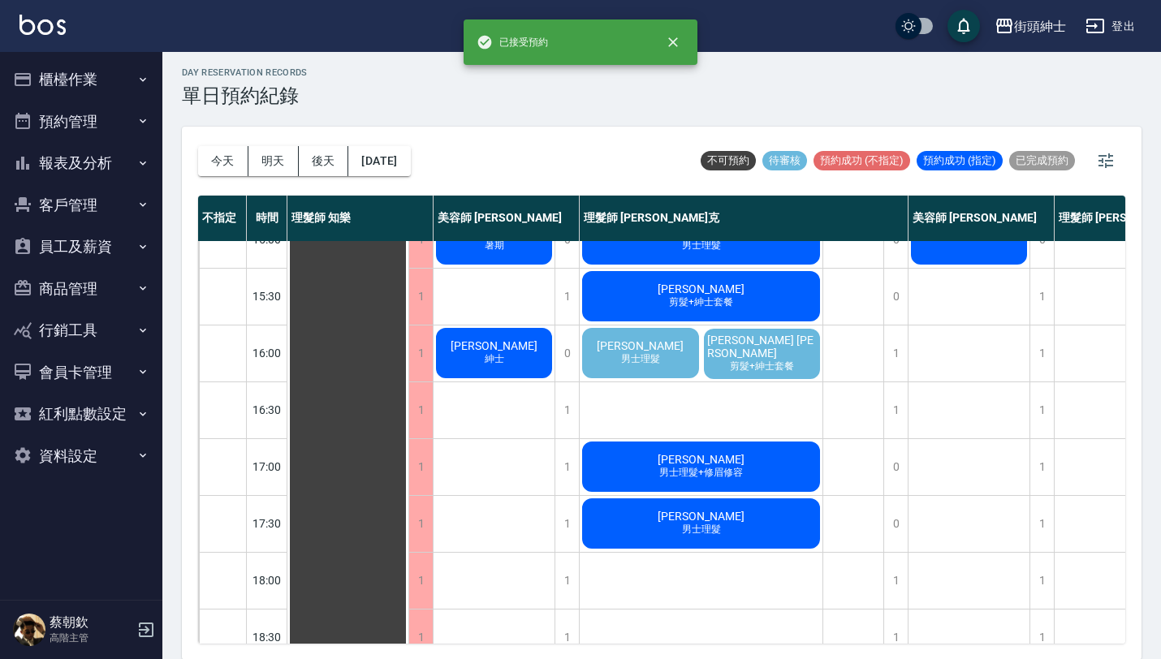
click at [758, 360] on span "剪髮+紳士套餐" at bounding box center [761, 367] width 71 height 14
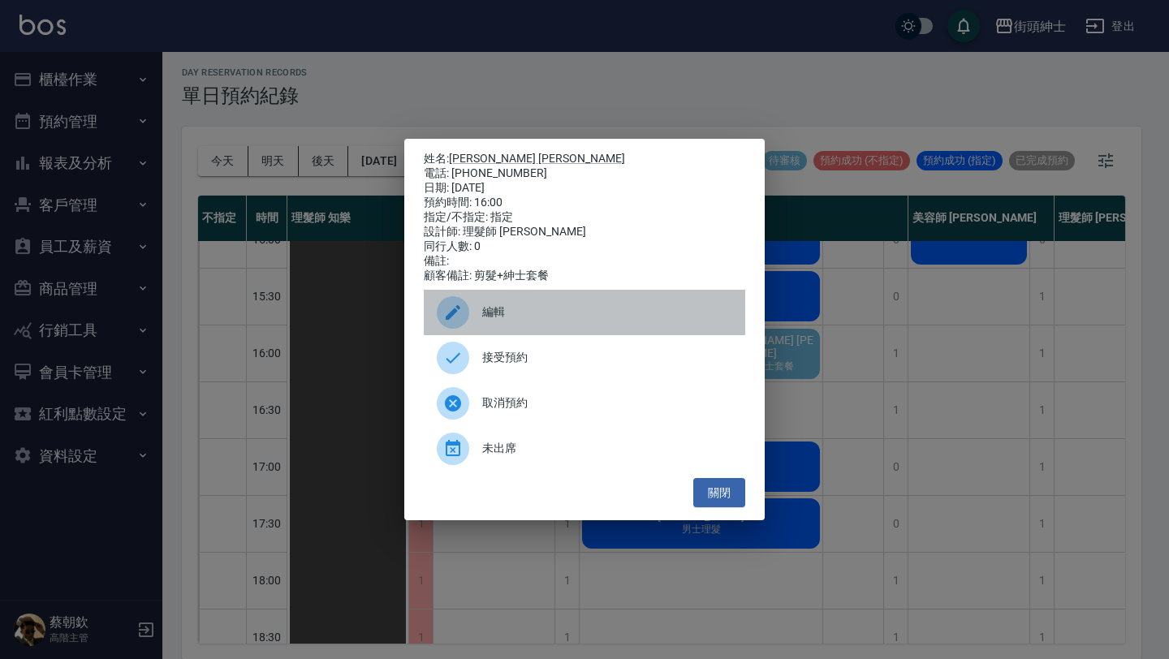
click at [616, 310] on div "編輯" at bounding box center [584, 312] width 321 height 45
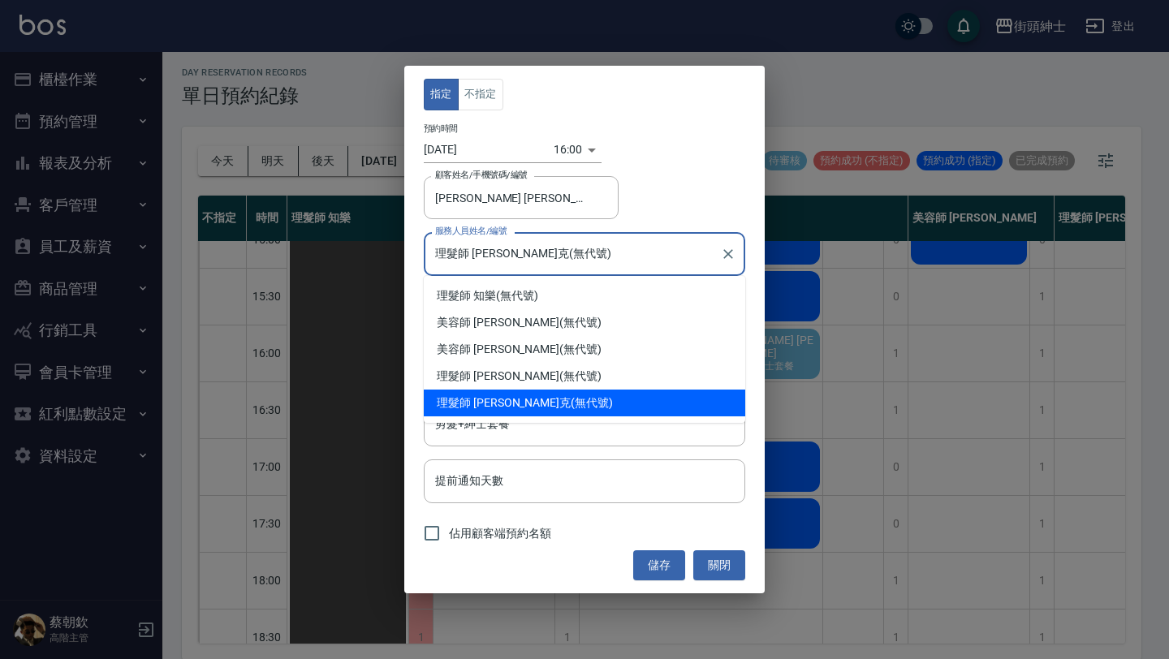
click at [526, 265] on input "理髮師 [PERSON_NAME]克(無代號)" at bounding box center [572, 253] width 282 height 28
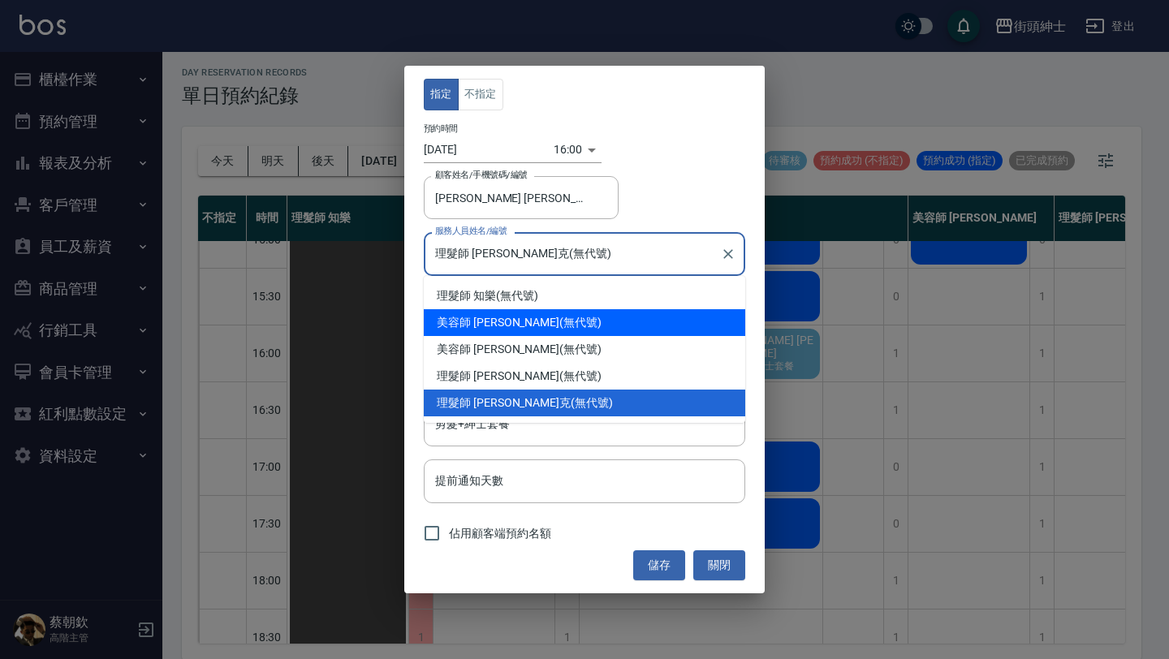
click at [543, 315] on div "美容師 [PERSON_NAME] (無代號)" at bounding box center [584, 322] width 321 height 27
type input "美容師 [PERSON_NAME](無代號)"
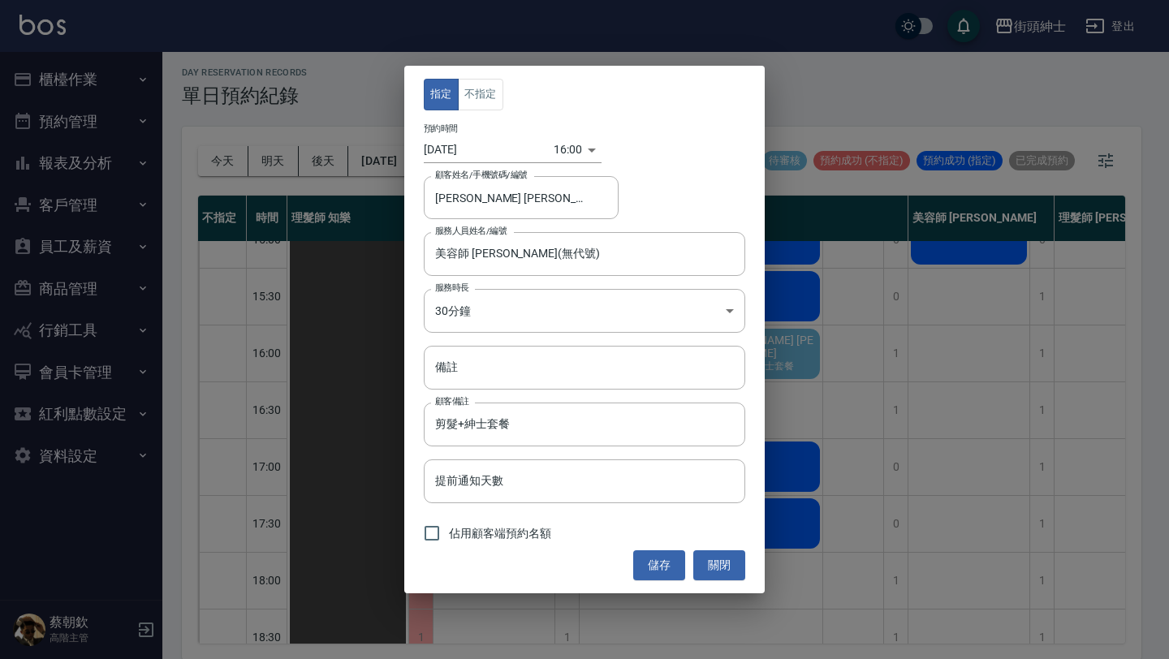
click at [476, 537] on span "佔用顧客端預約名額" at bounding box center [500, 533] width 102 height 17
click at [449, 537] on input "佔用顧客端預約名額" at bounding box center [432, 533] width 34 height 34
checkbox input "true"
click at [596, 377] on input "備註" at bounding box center [584, 368] width 321 height 44
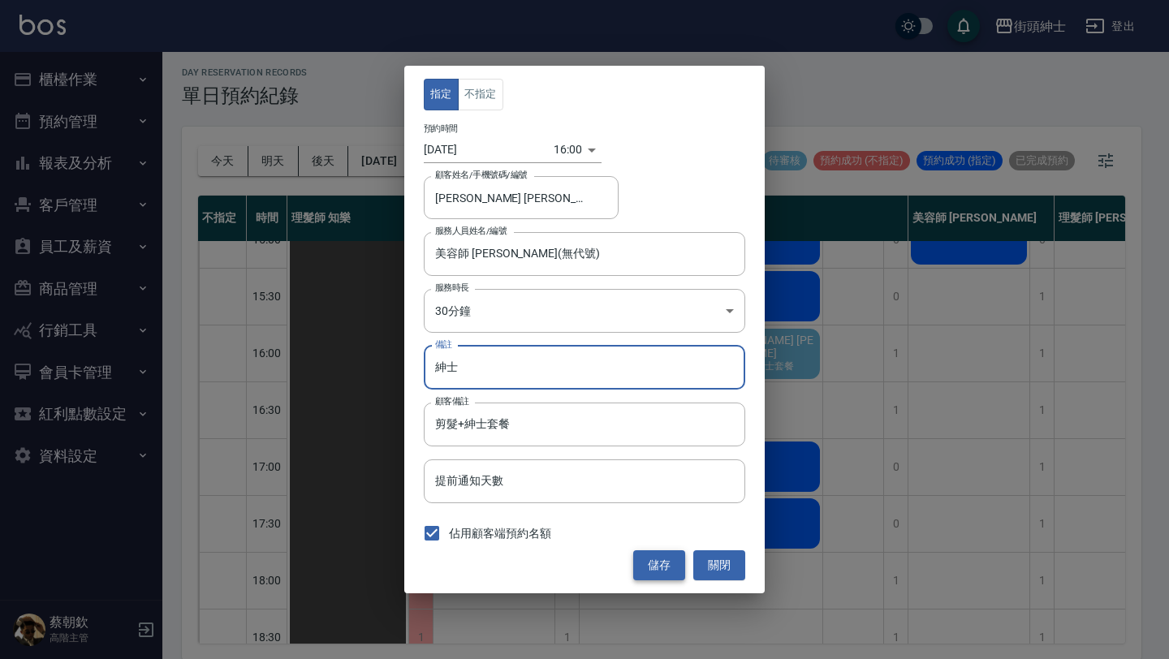
type input "紳士"
click at [669, 560] on button "儲存" at bounding box center [659, 565] width 52 height 30
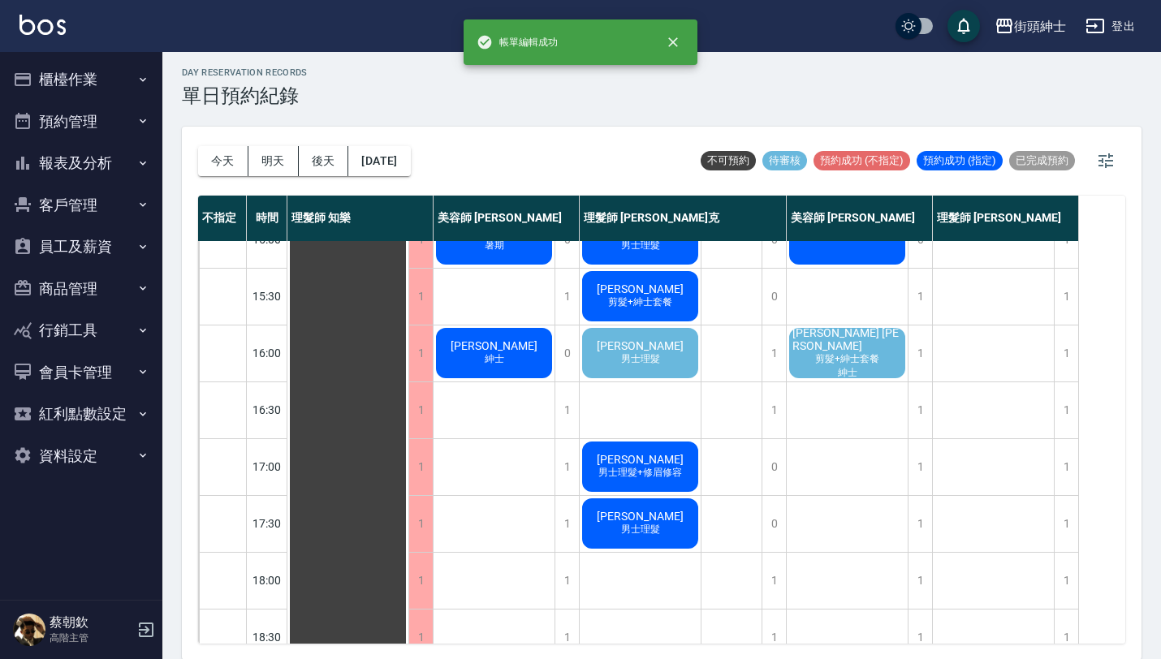
click at [858, 352] on span "剪髮+紳士套餐" at bounding box center [847, 359] width 71 height 14
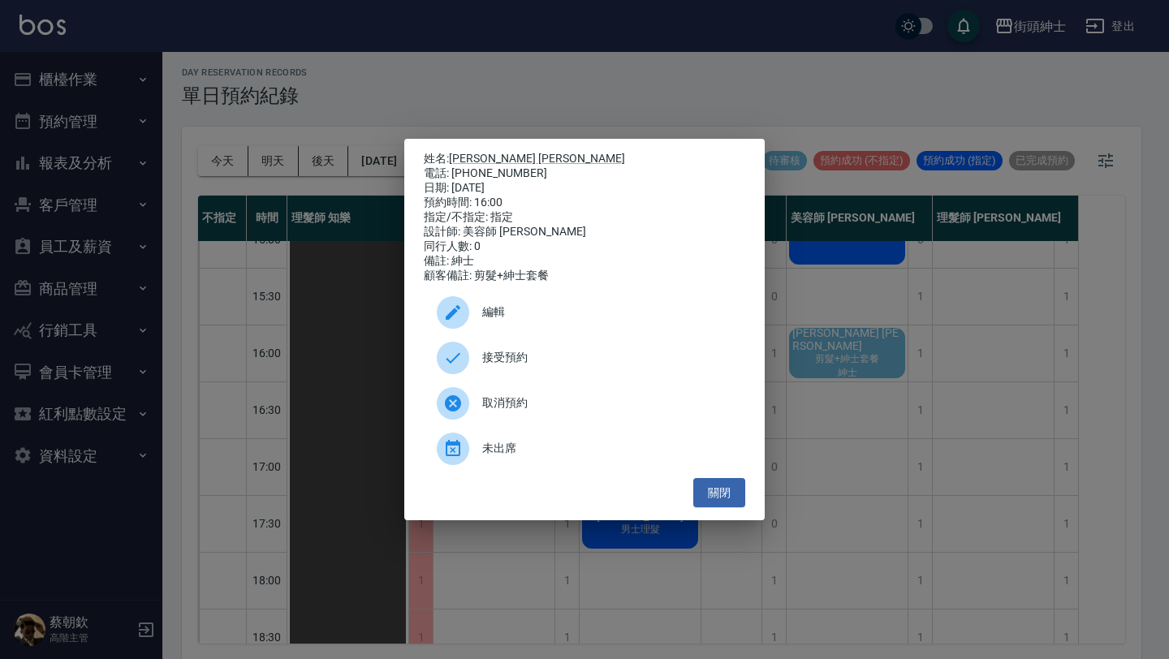
click at [553, 364] on span "接受預約" at bounding box center [607, 357] width 250 height 17
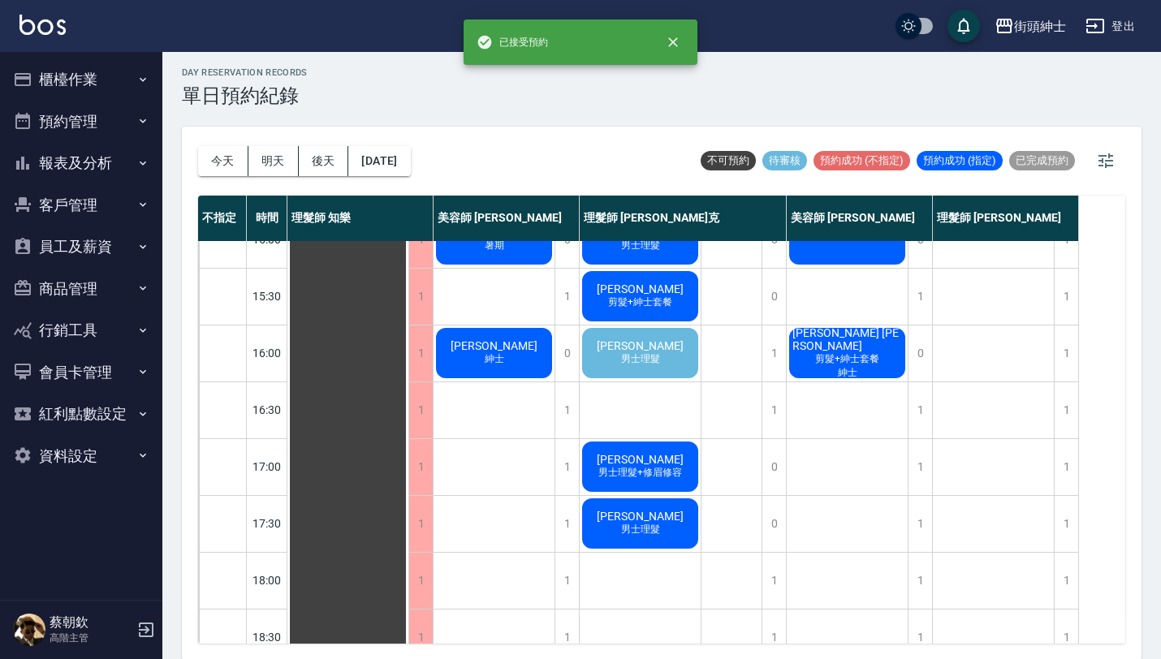
click at [636, 364] on span "男士理髮" at bounding box center [640, 359] width 45 height 14
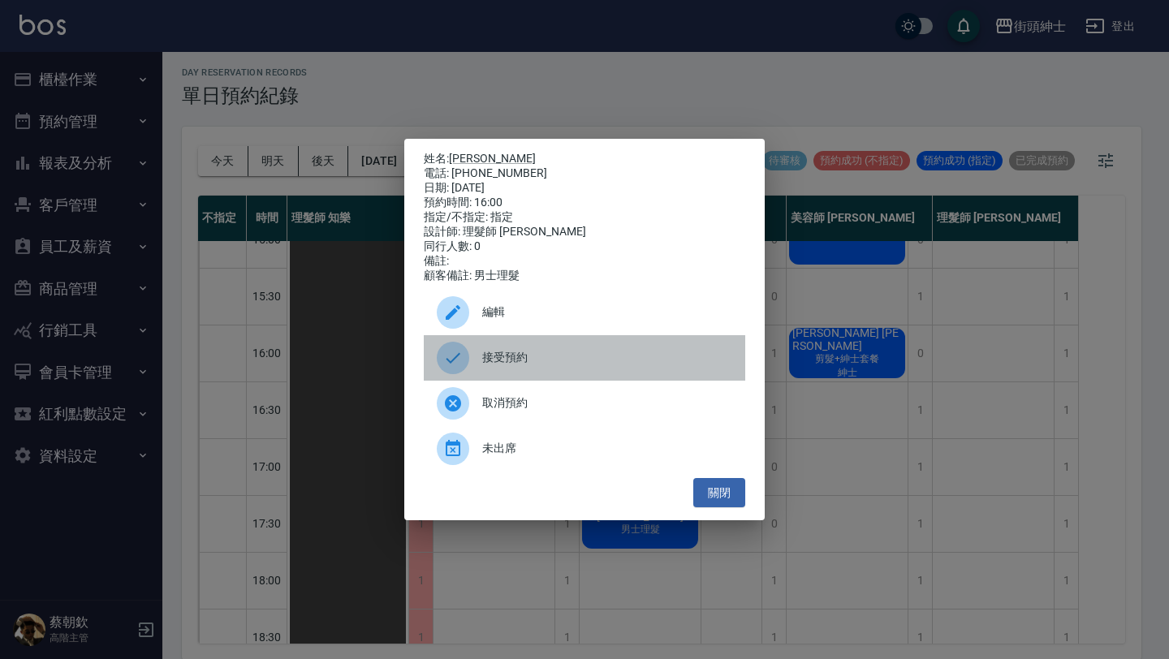
click at [597, 350] on div "接受預約" at bounding box center [584, 357] width 321 height 45
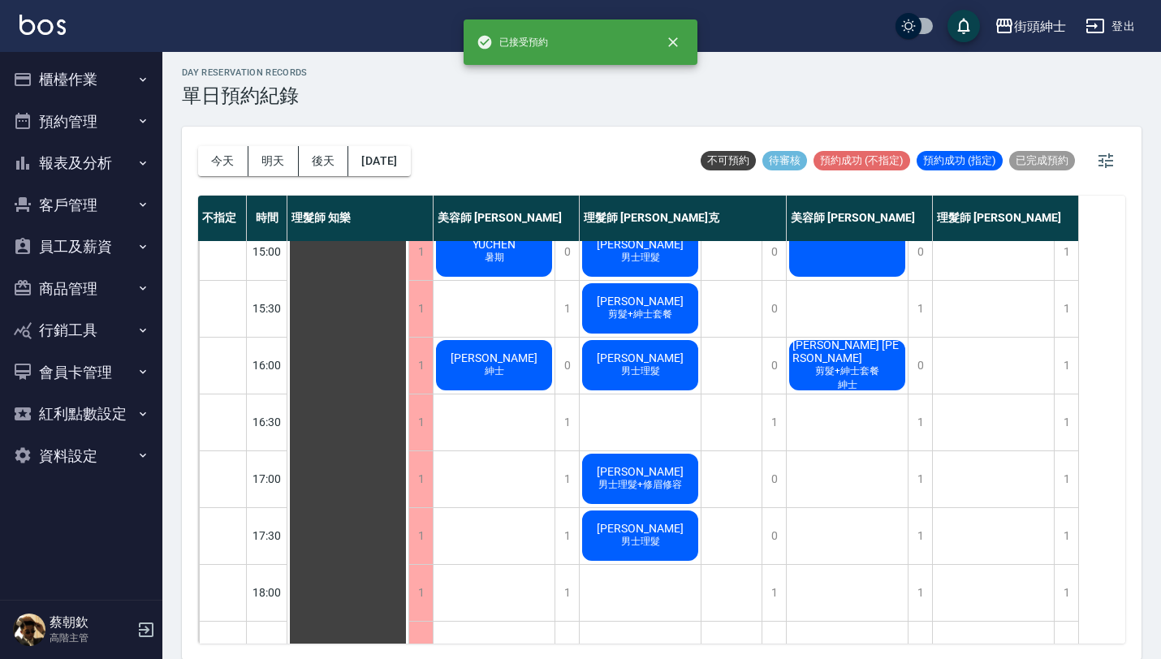
scroll to position [476, 0]
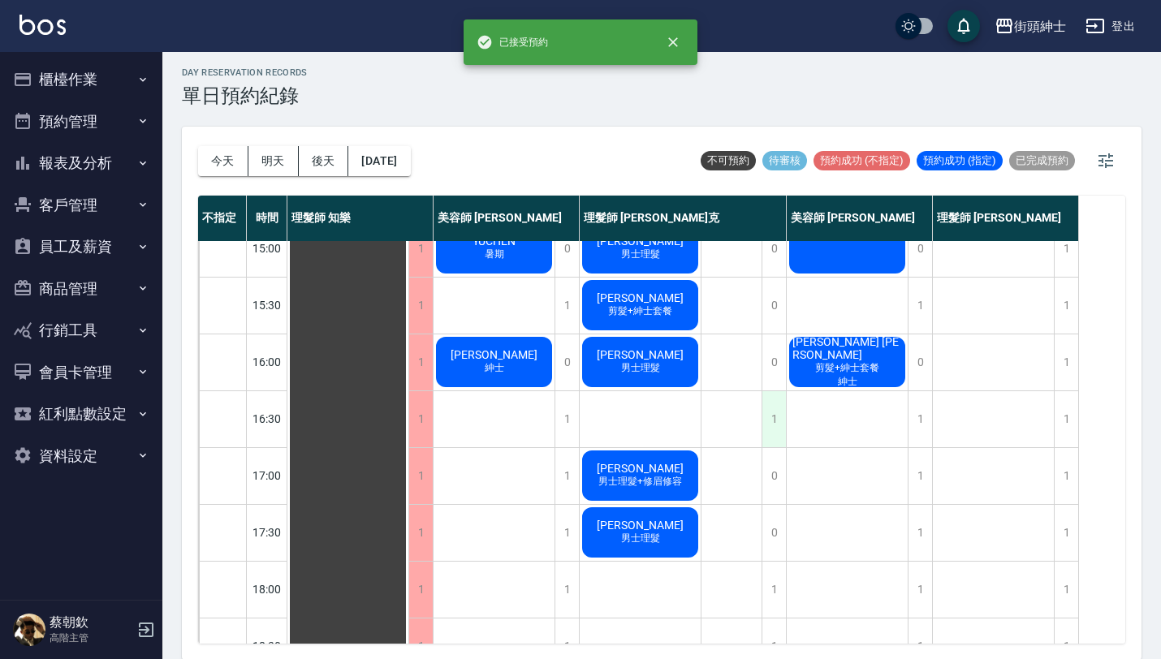
click at [777, 414] on div "1" at bounding box center [773, 419] width 24 height 56
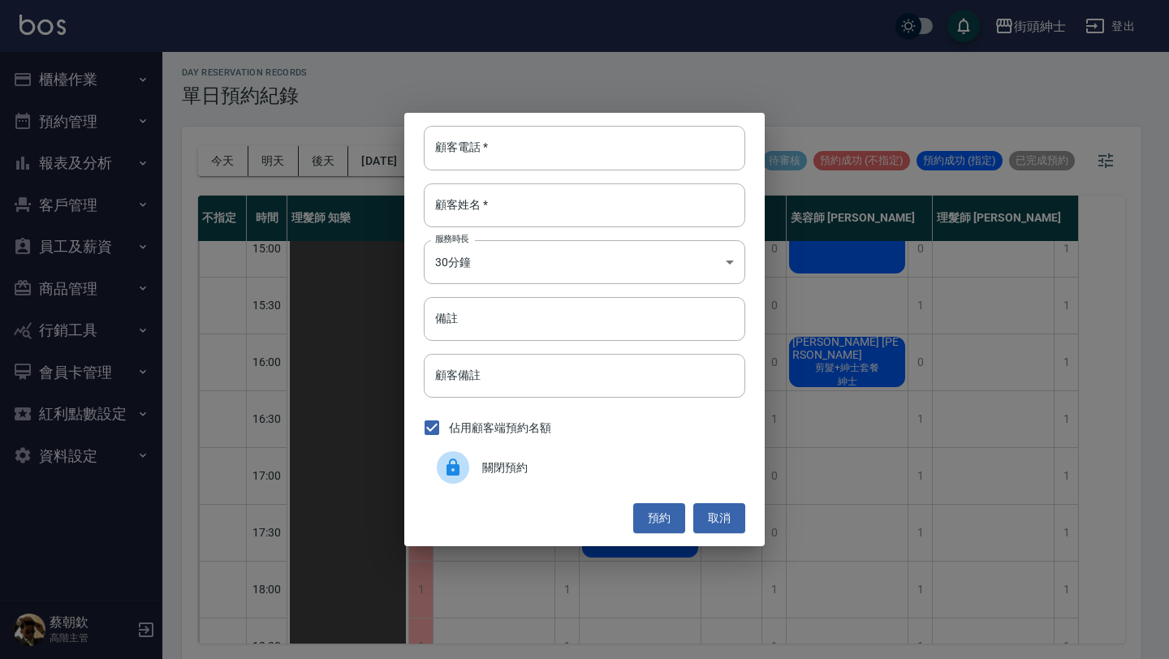
click at [556, 481] on div "關閉預約" at bounding box center [584, 467] width 321 height 45
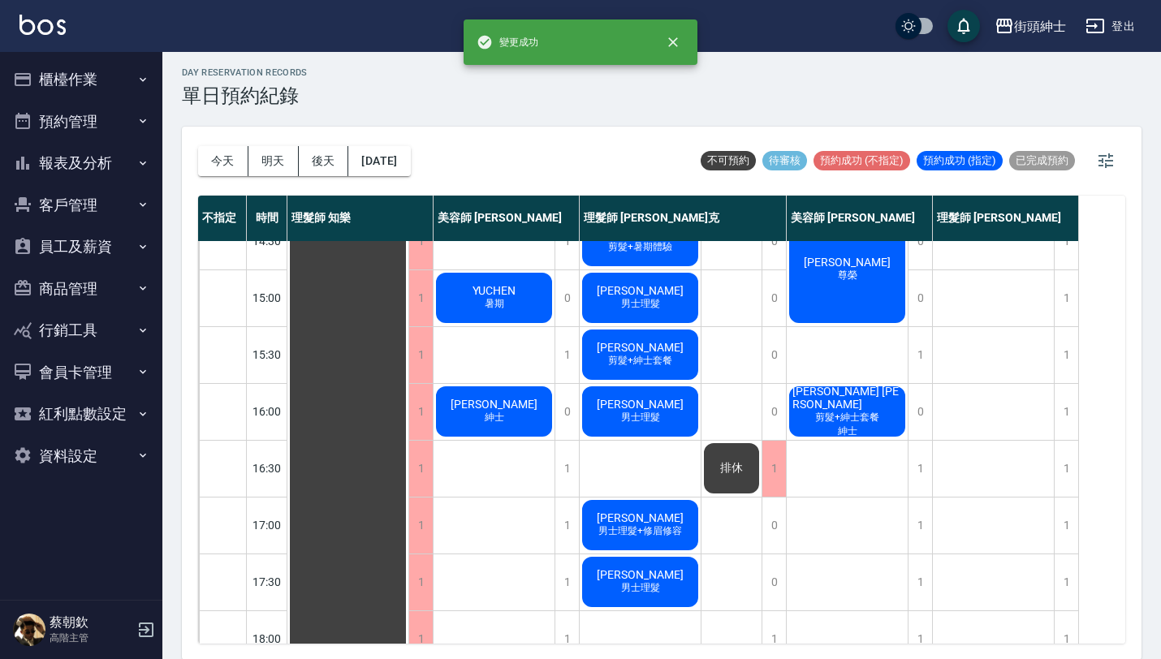
scroll to position [428, 0]
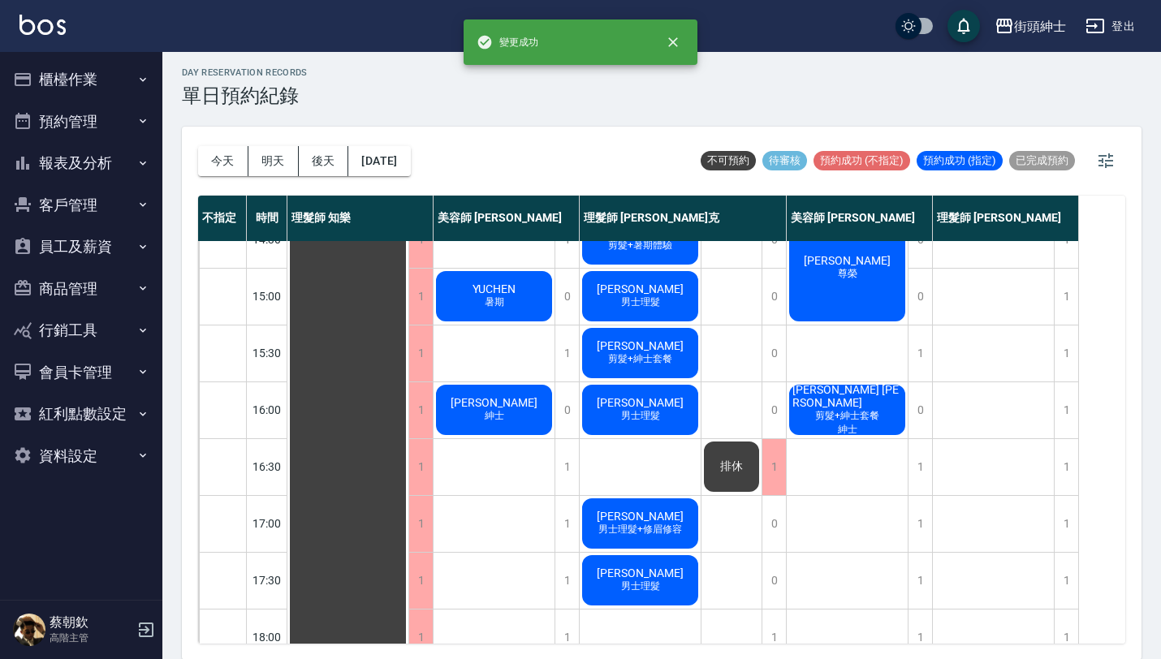
click at [737, 481] on div "排休" at bounding box center [731, 466] width 60 height 55
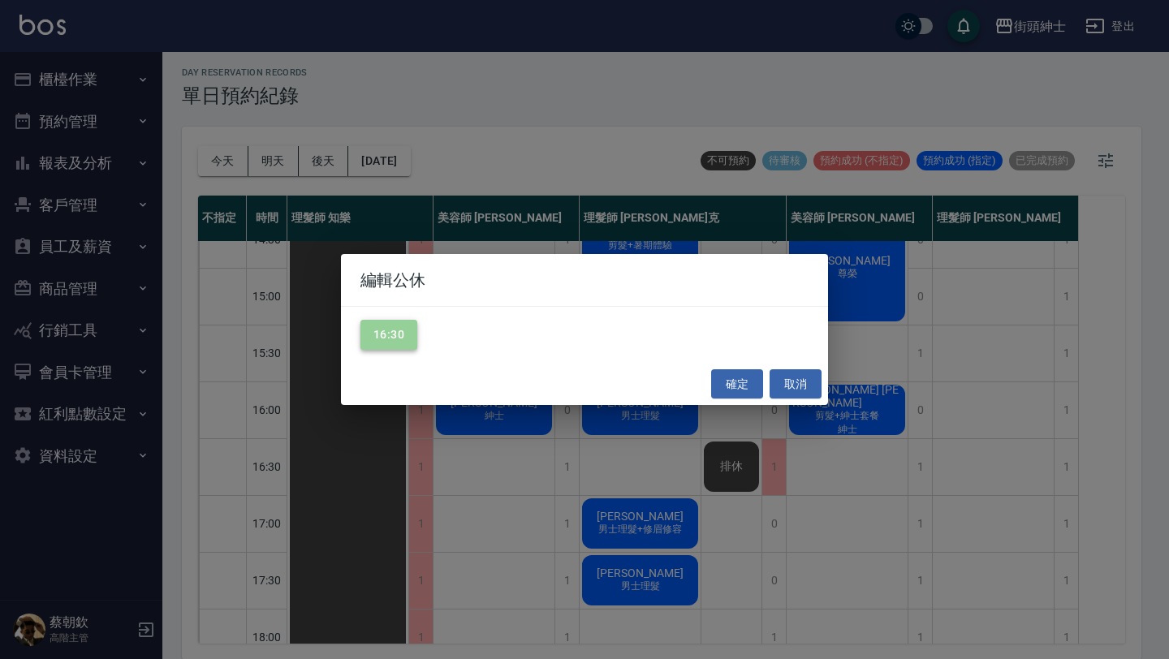
click at [403, 324] on button "16:30" at bounding box center [388, 335] width 57 height 30
click at [723, 369] on button "確定" at bounding box center [737, 384] width 52 height 30
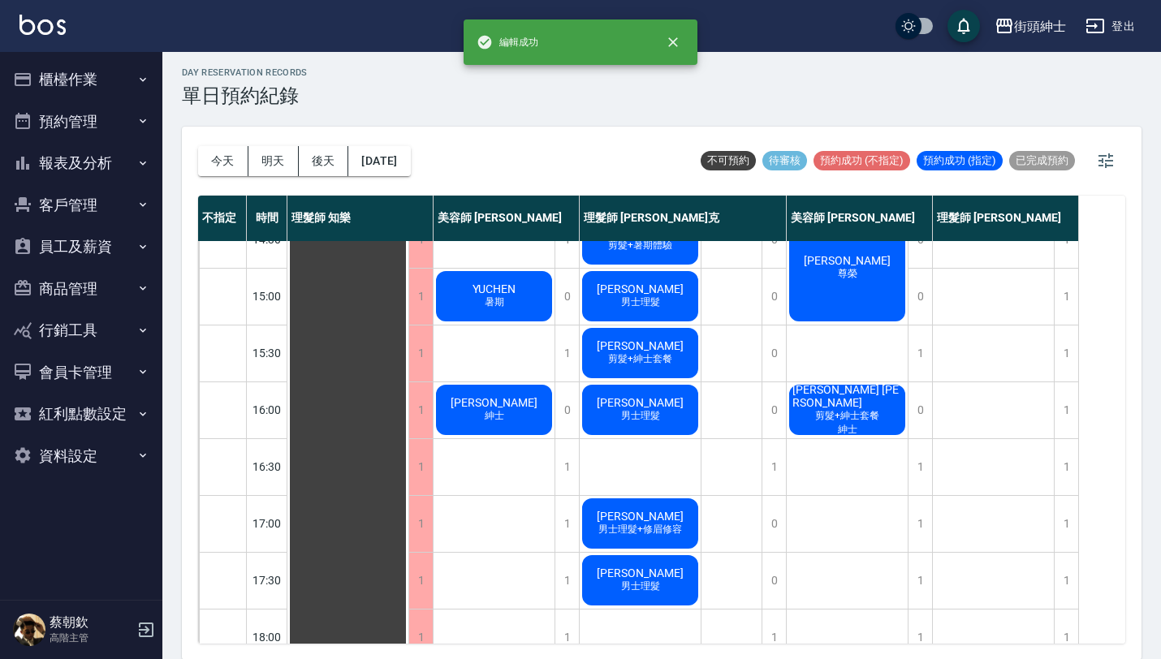
click at [898, 425] on div "[PERSON_NAME] [PERSON_NAME] 剪髮+紳士套餐 紳士" at bounding box center [847, 409] width 121 height 55
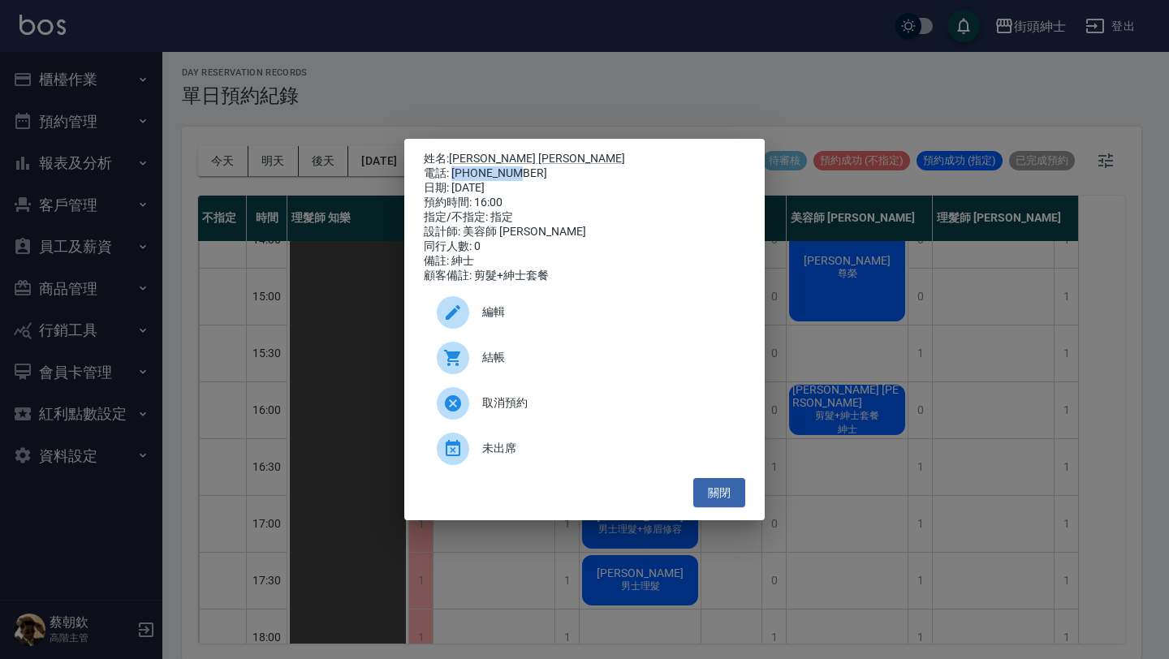
drag, startPoint x: 454, startPoint y: 170, endPoint x: 545, endPoint y: 173, distance: 91.8
click at [545, 173] on div "電話: [PHONE_NUMBER]" at bounding box center [584, 173] width 321 height 15
copy div "0988207338"
click at [715, 493] on button "關閉" at bounding box center [719, 493] width 52 height 30
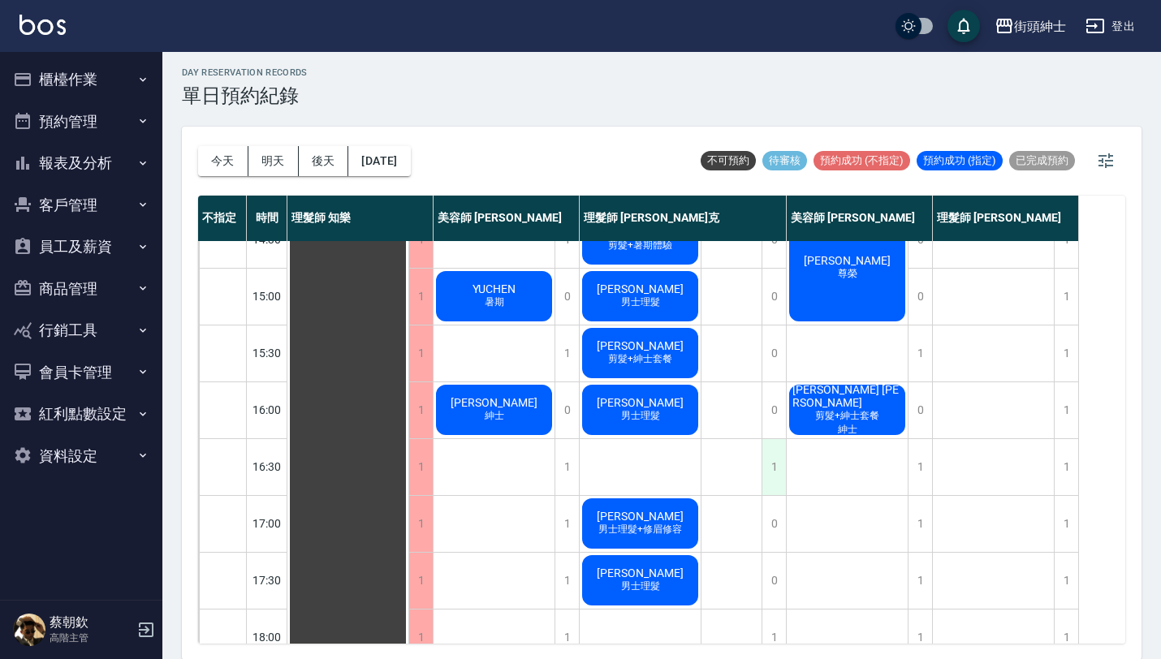
click at [781, 468] on div "1" at bounding box center [773, 467] width 24 height 56
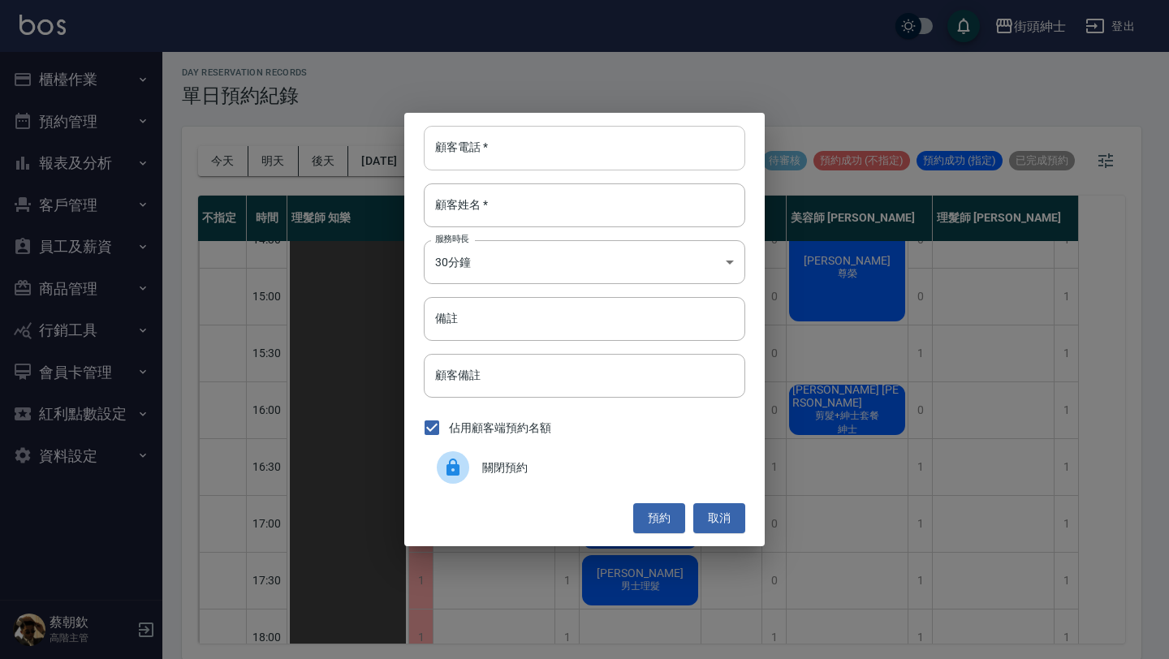
click at [656, 142] on input "顧客電話   *" at bounding box center [584, 148] width 321 height 44
paste input "0988207338"
type input "0988207338"
click at [662, 503] on button "預約" at bounding box center [659, 518] width 52 height 30
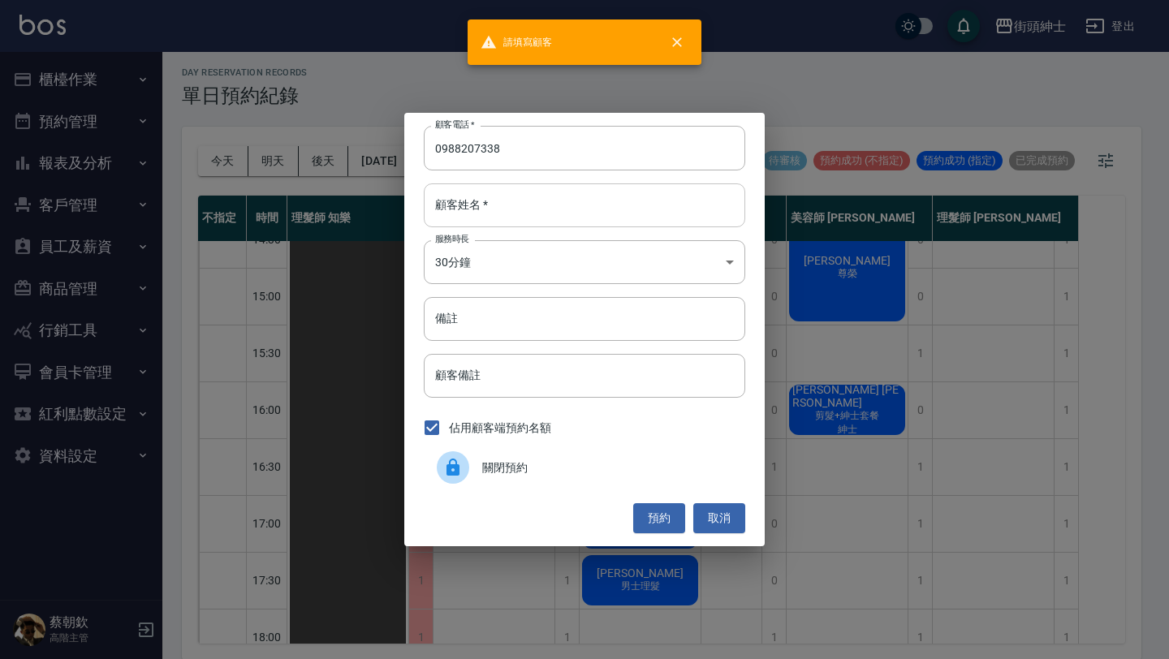
click at [633, 503] on button "預約" at bounding box center [659, 518] width 52 height 30
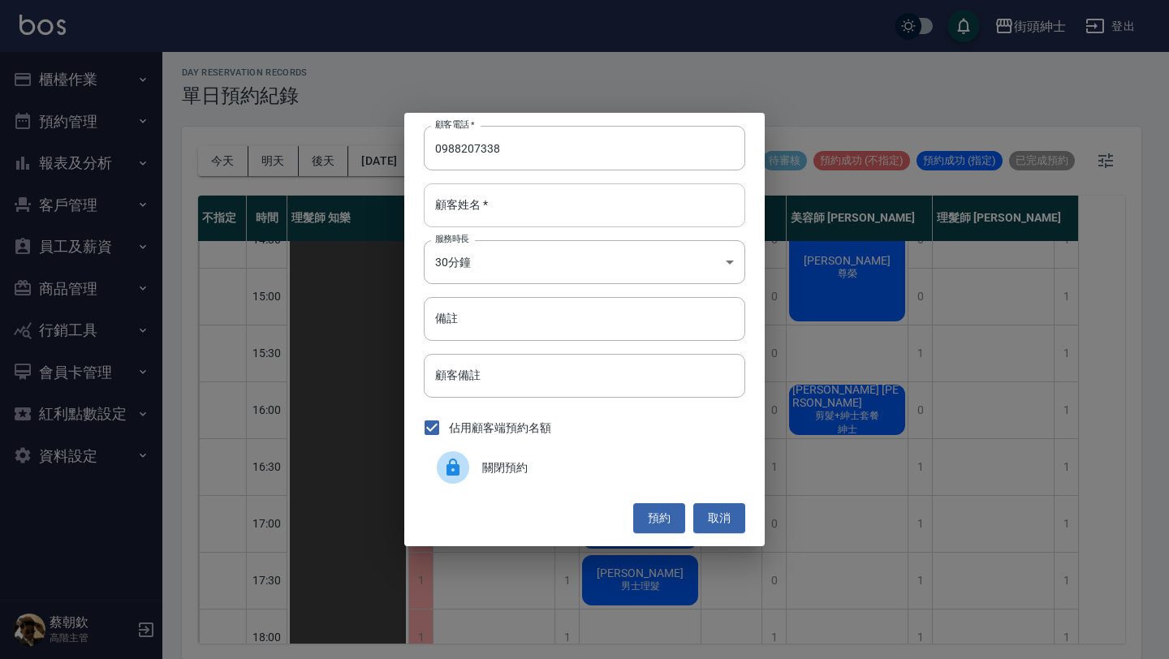
click at [633, 503] on button "預約" at bounding box center [659, 518] width 52 height 30
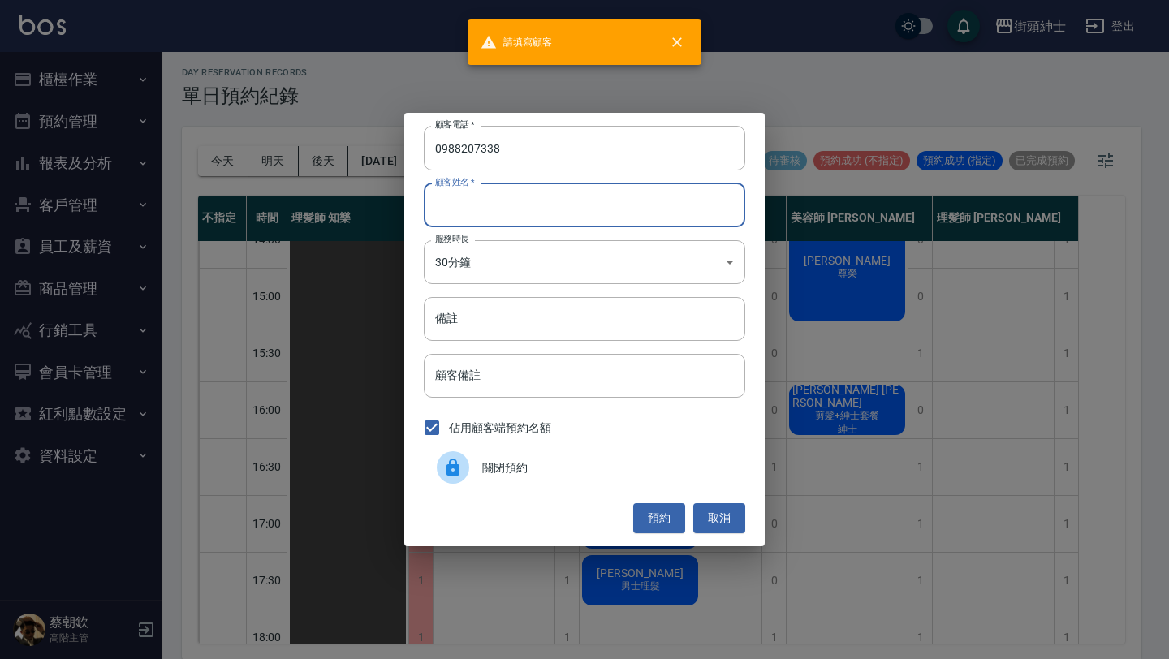
click at [641, 190] on input "顧客姓名   *" at bounding box center [584, 205] width 321 height 44
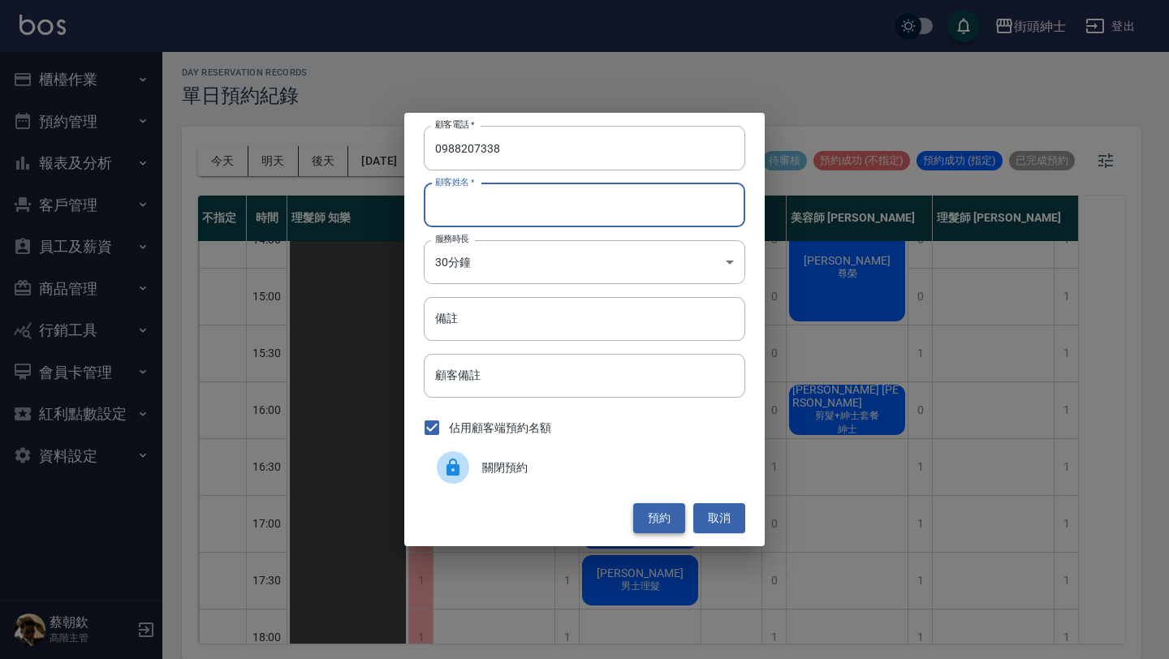
click at [662, 507] on button "預約" at bounding box center [659, 518] width 52 height 30
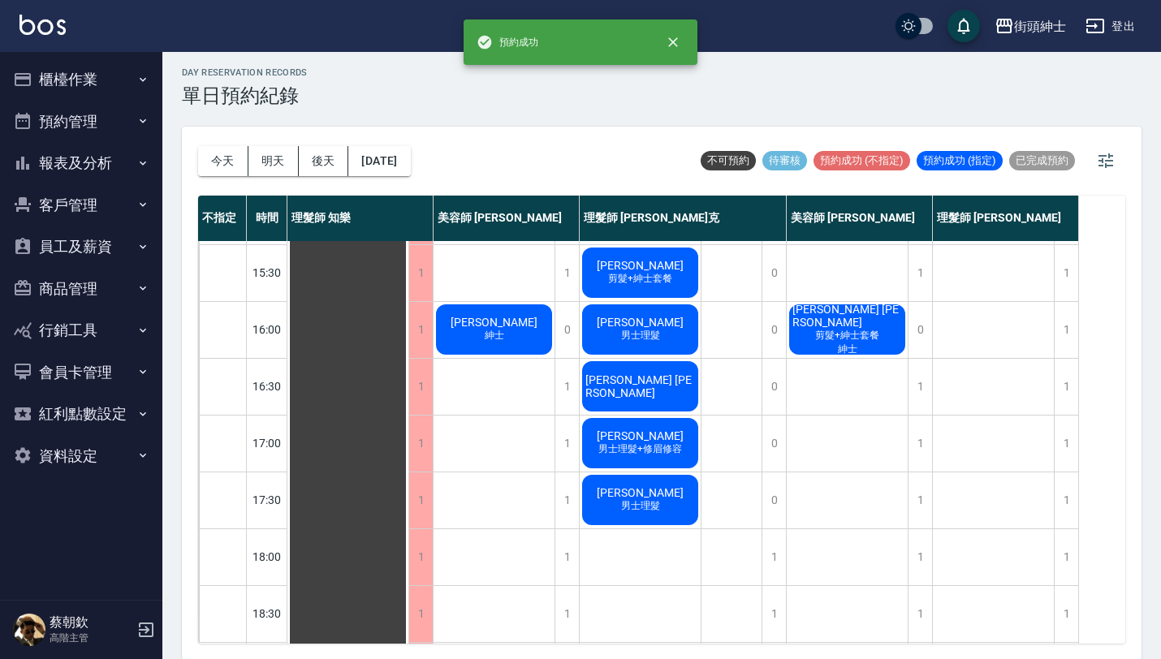
scroll to position [510, 0]
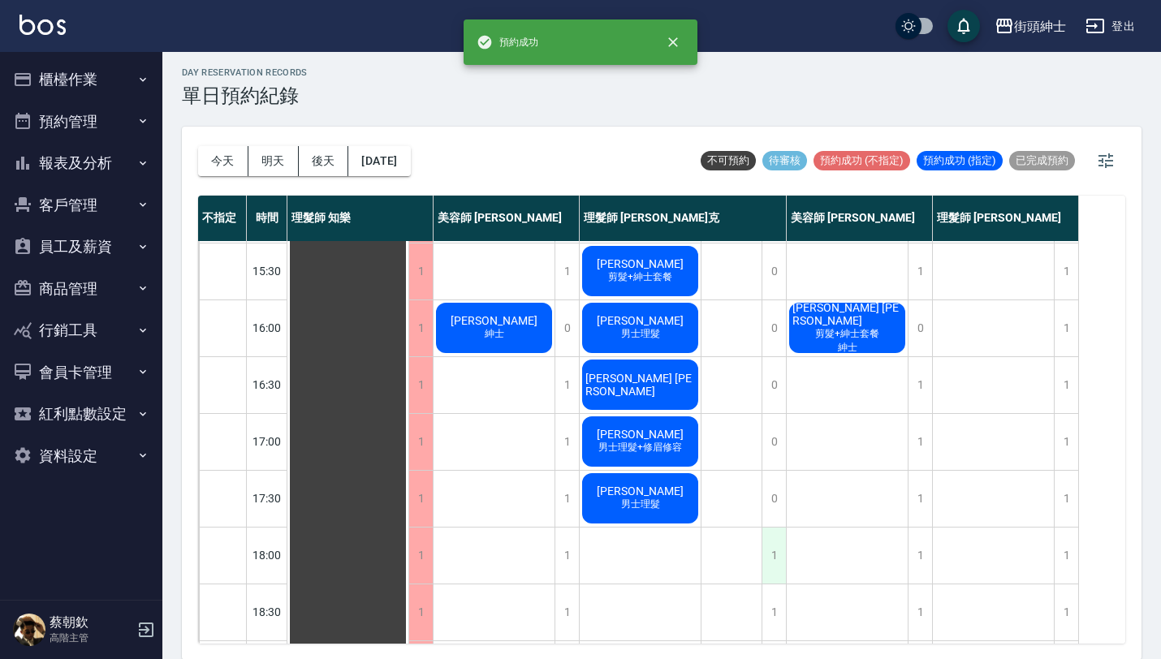
click at [768, 538] on div "1" at bounding box center [773, 556] width 24 height 56
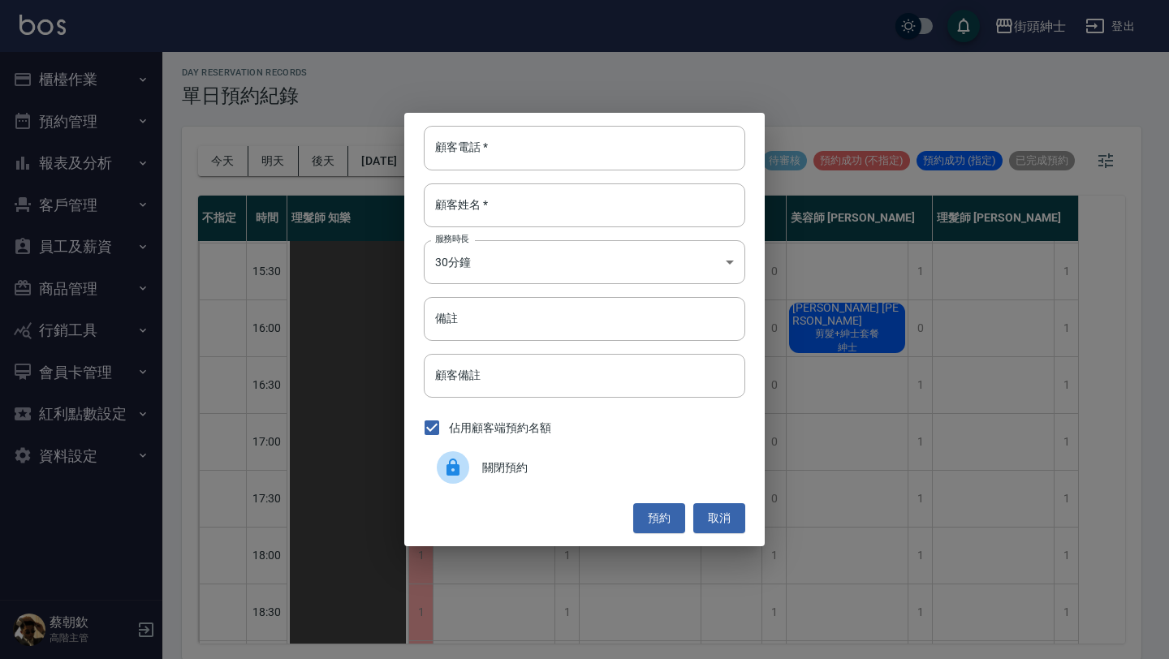
click at [491, 459] on span "關閉預約" at bounding box center [607, 467] width 250 height 17
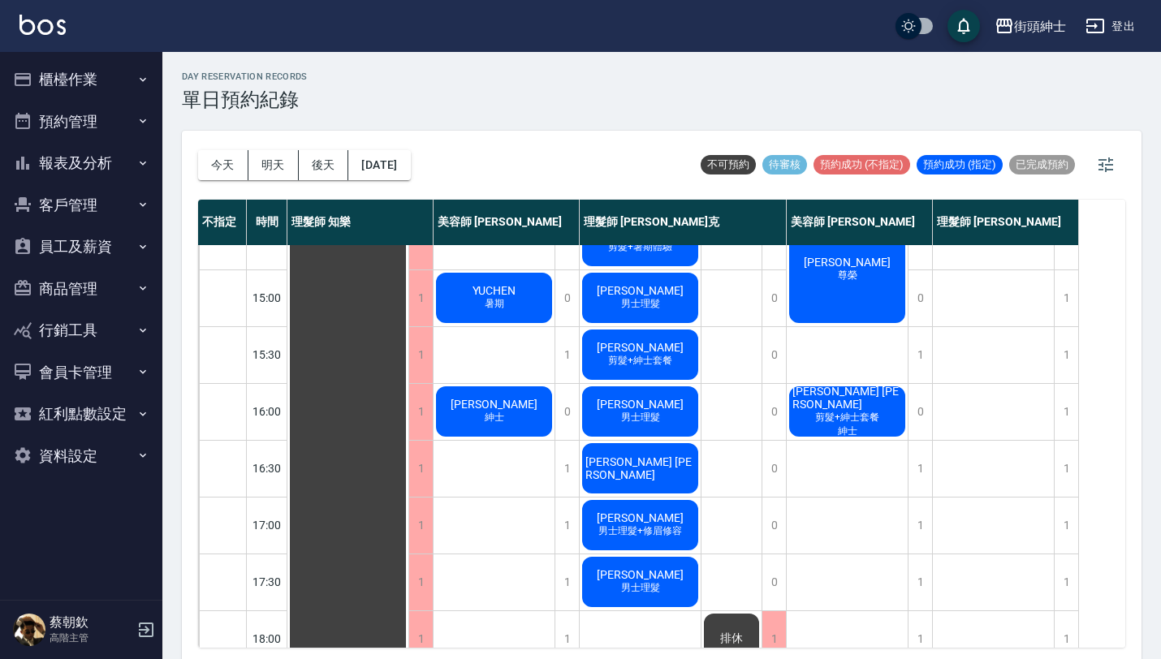
scroll to position [426, 0]
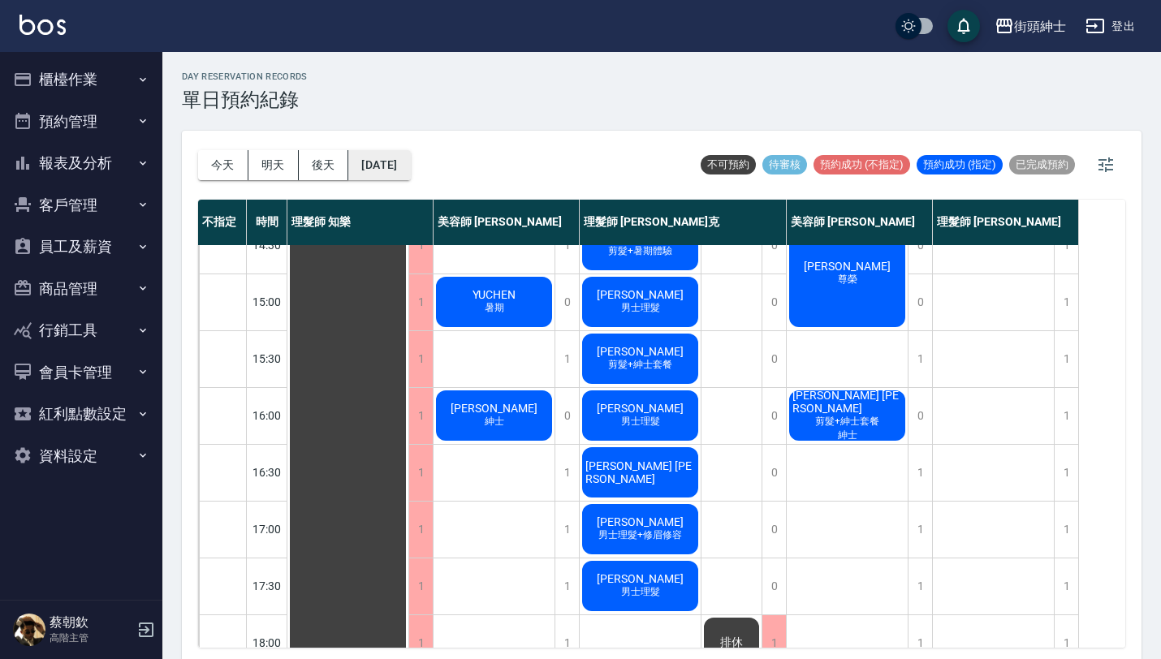
click at [409, 158] on button "[DATE]" at bounding box center [379, 165] width 62 height 30
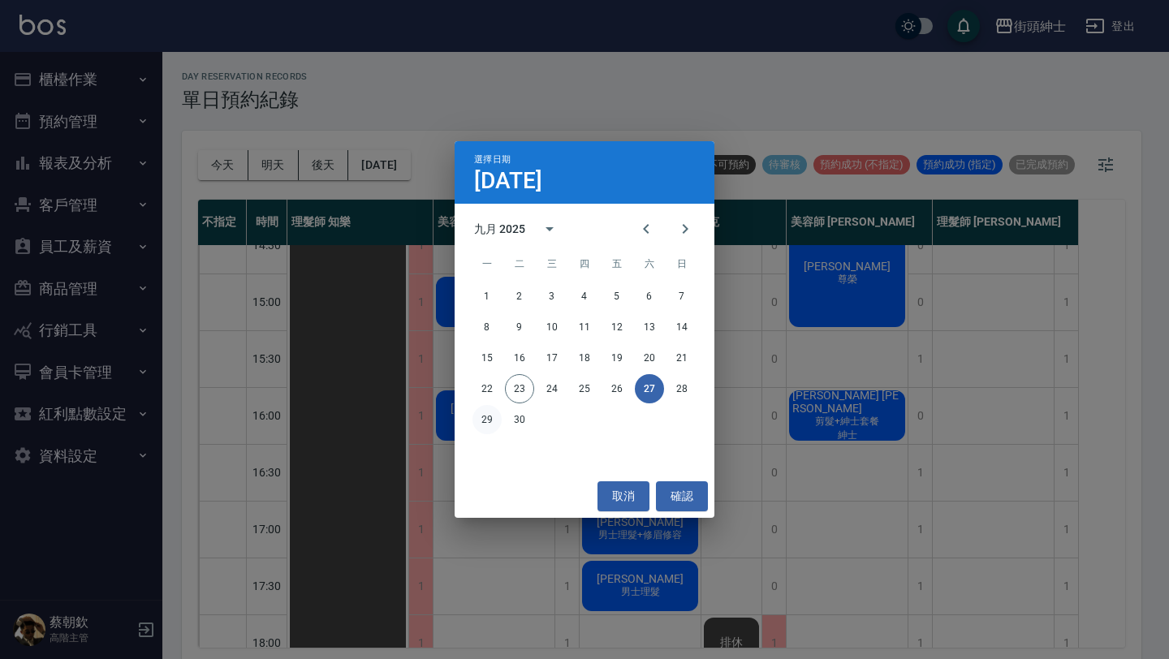
click at [491, 425] on button "29" at bounding box center [486, 419] width 29 height 29
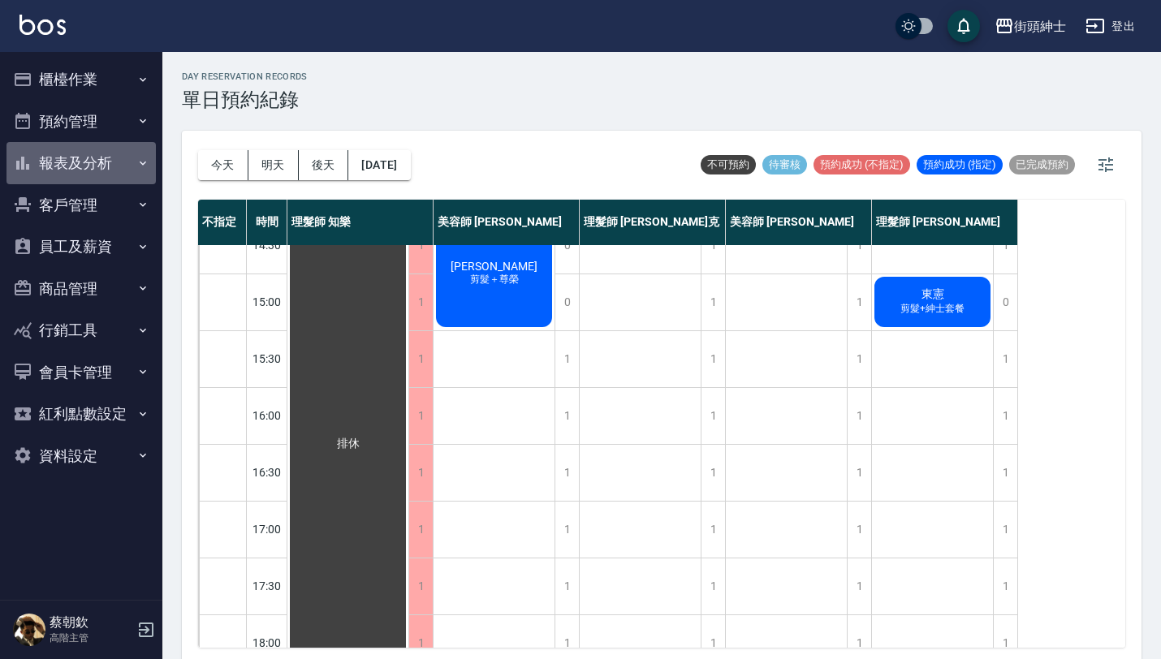
click at [132, 167] on button "報表及分析" at bounding box center [80, 163] width 149 height 42
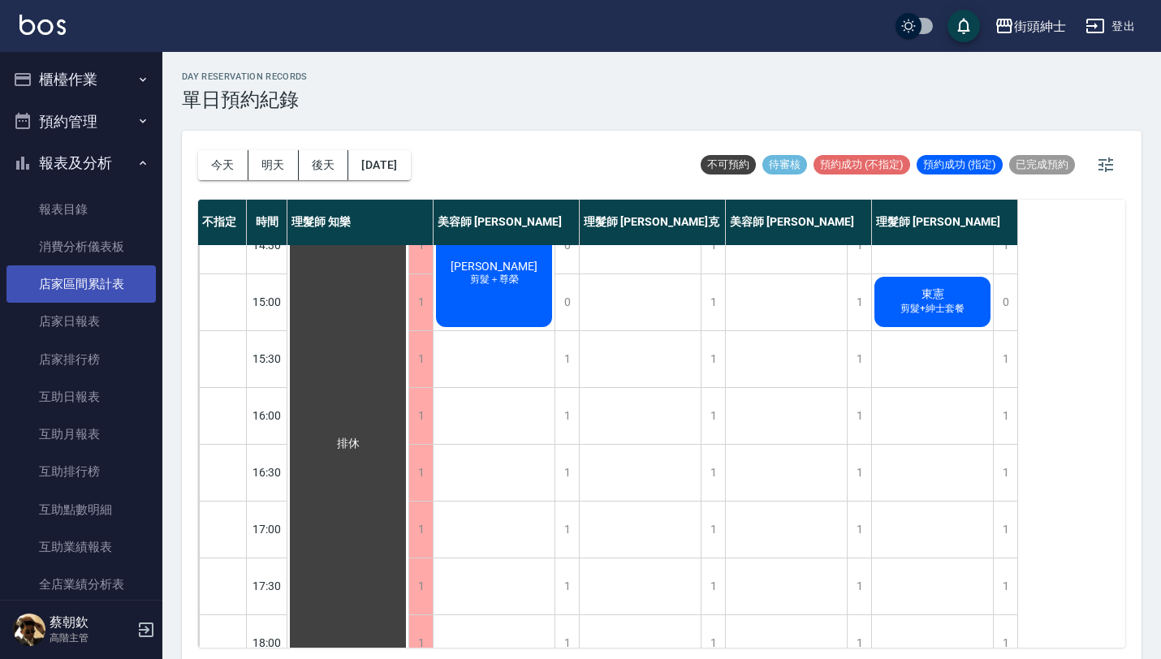
click at [107, 277] on link "店家區間累計表" at bounding box center [80, 283] width 149 height 37
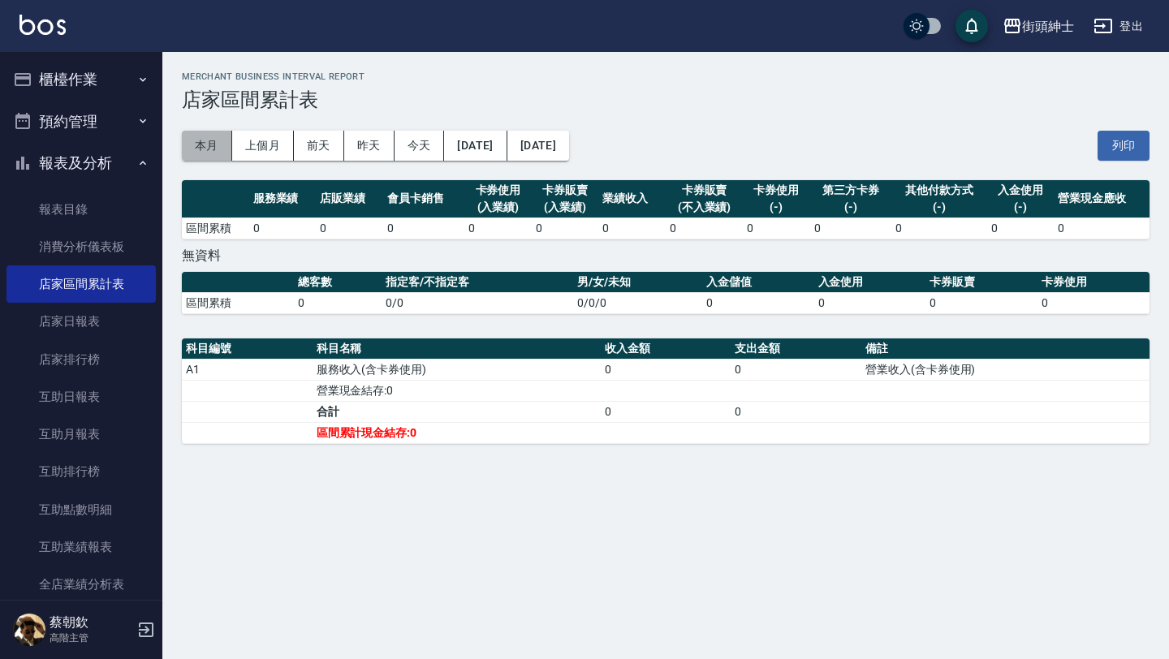
click at [197, 153] on button "本月" at bounding box center [207, 146] width 50 height 30
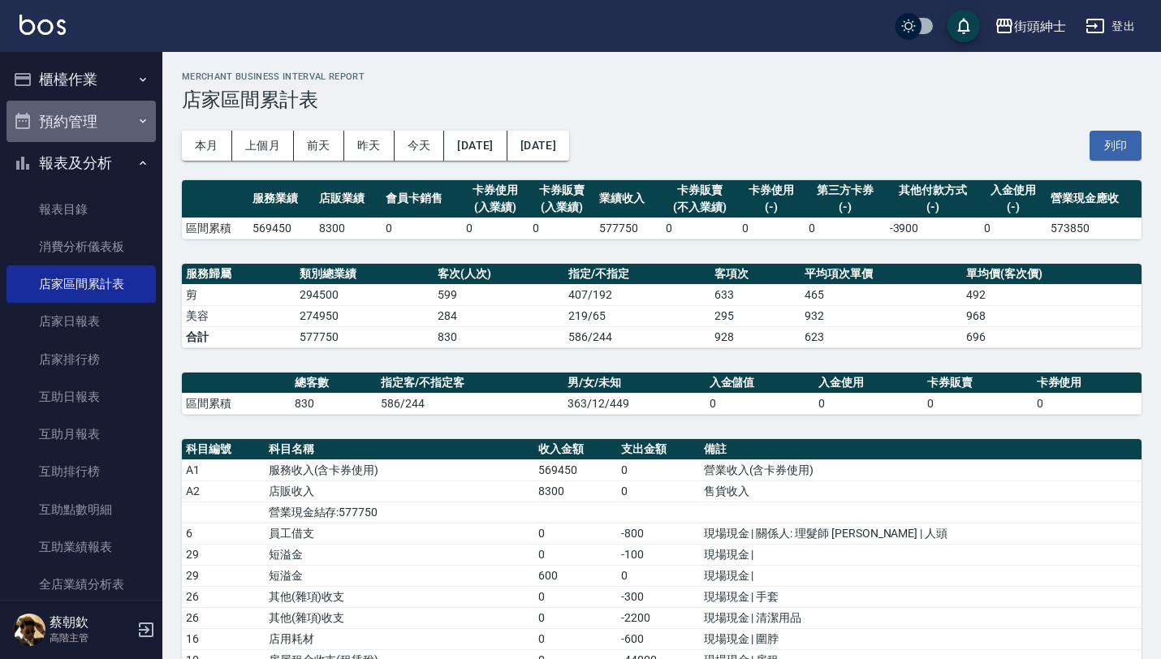
click at [113, 123] on button "預約管理" at bounding box center [80, 122] width 149 height 42
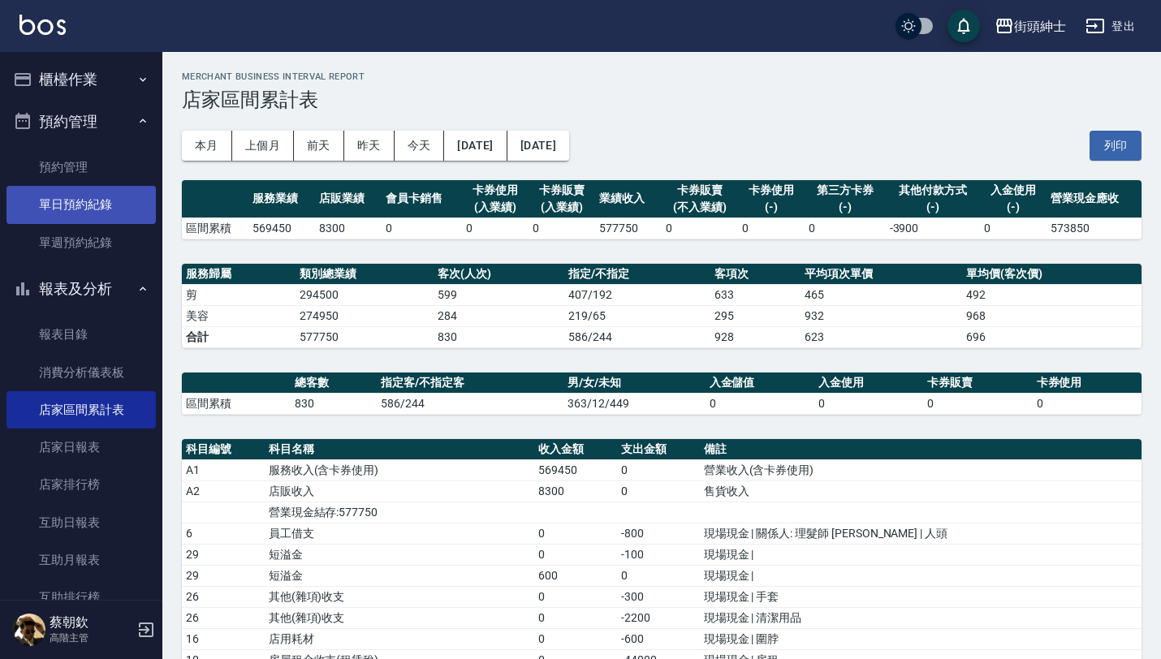
click at [104, 200] on link "單日預約紀錄" at bounding box center [80, 204] width 149 height 37
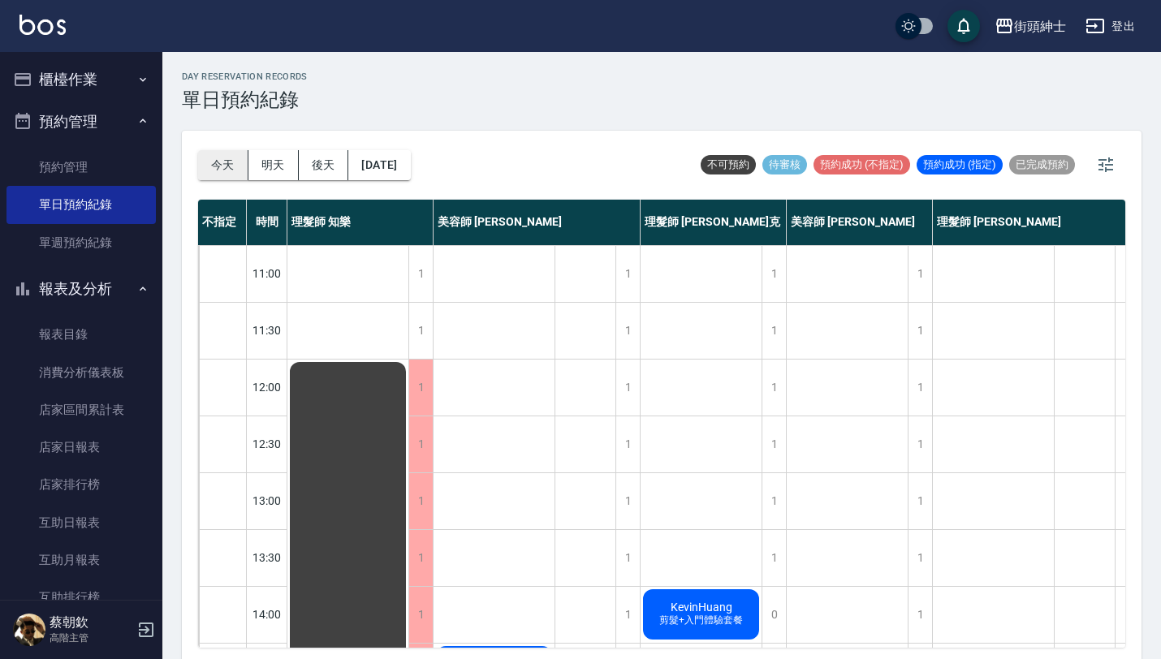
click at [226, 158] on button "今天" at bounding box center [223, 165] width 50 height 30
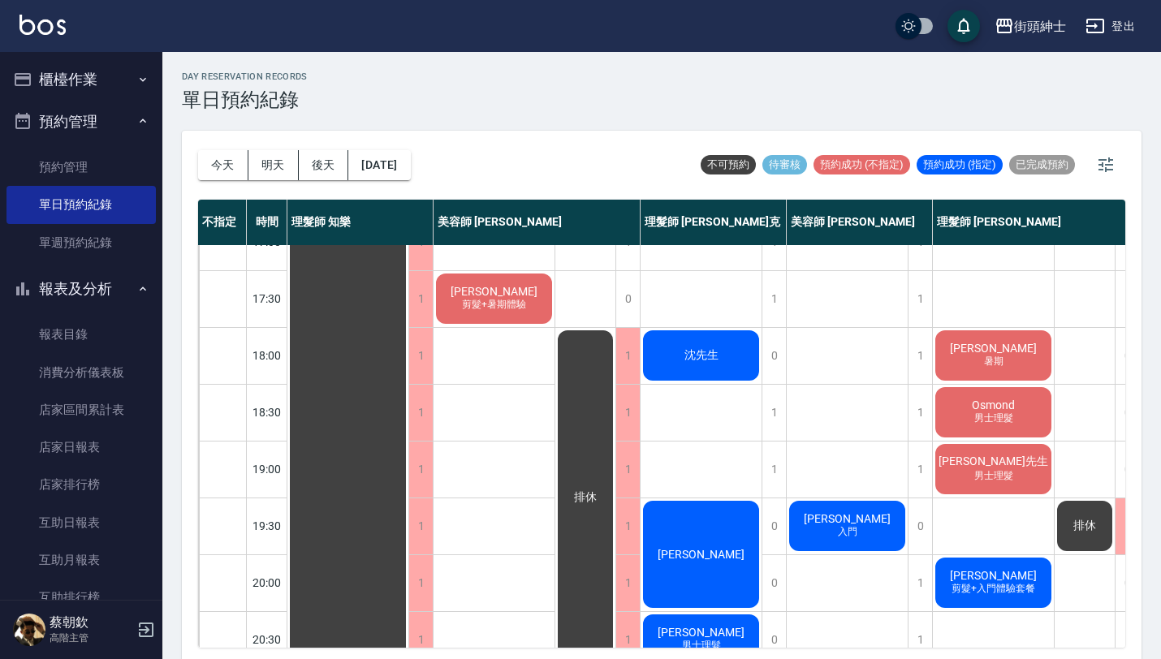
scroll to position [739, 0]
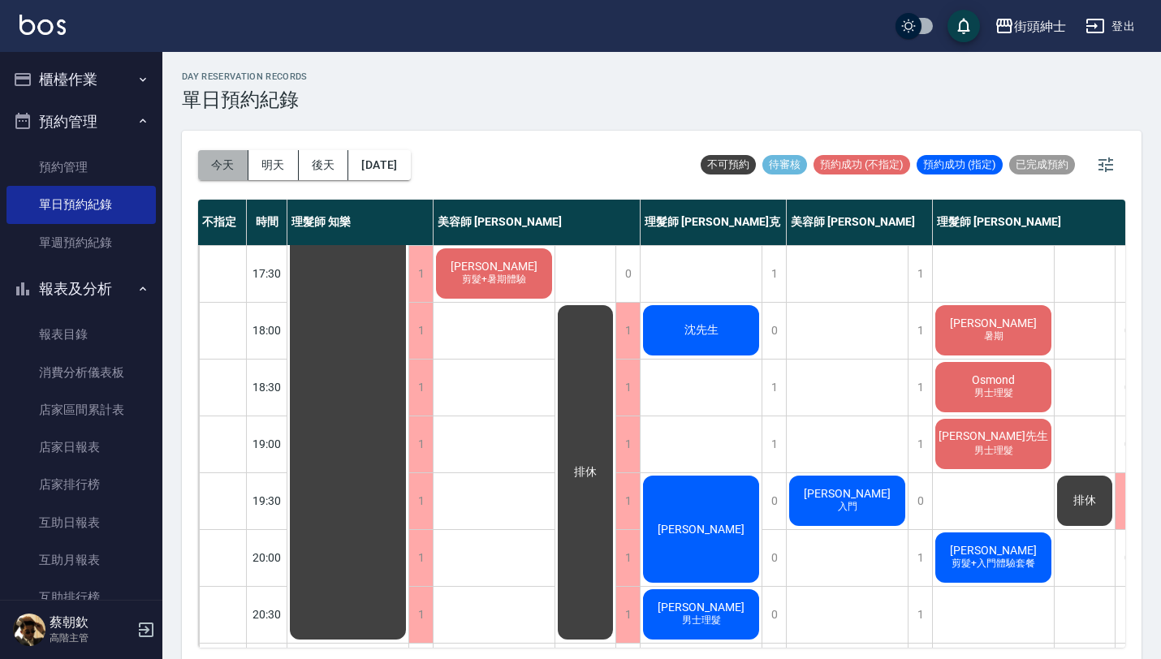
click at [218, 165] on button "今天" at bounding box center [223, 165] width 50 height 30
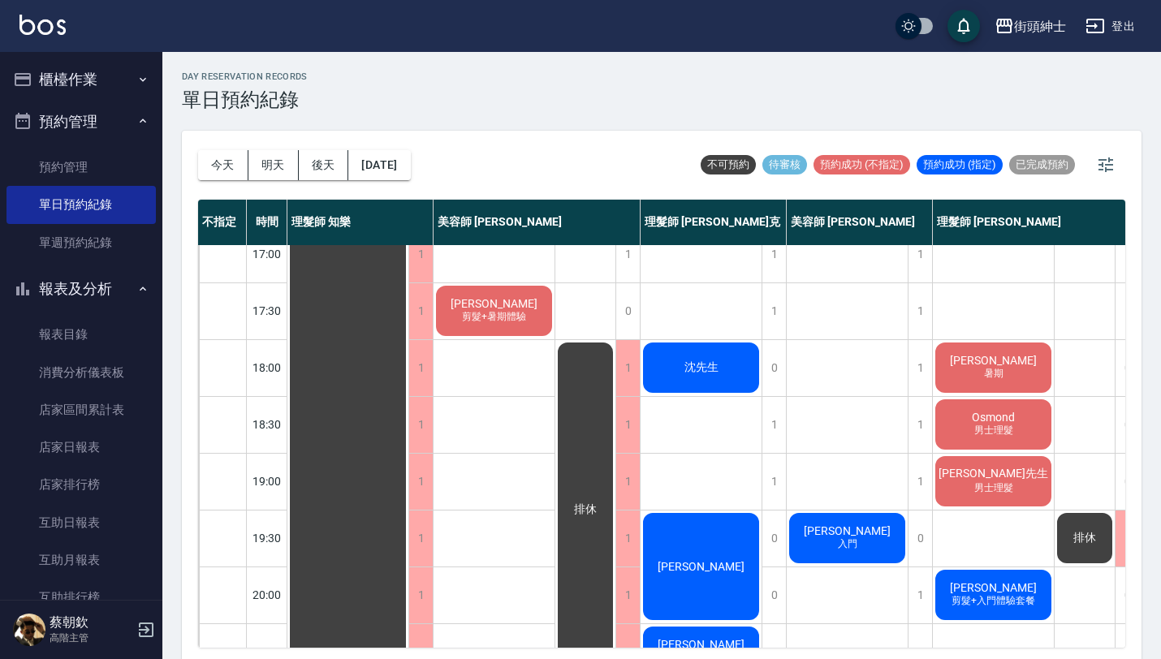
scroll to position [699, 0]
